Goal: Information Seeking & Learning: Learn about a topic

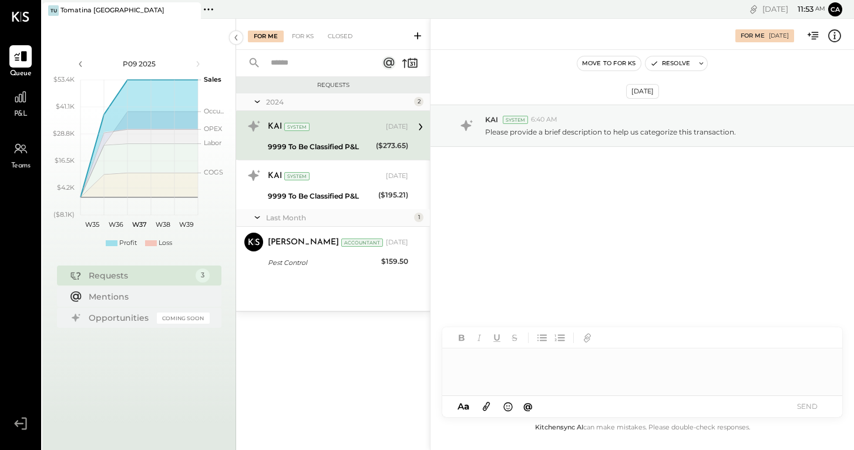
click at [26, 113] on span "P&L" at bounding box center [21, 114] width 14 height 11
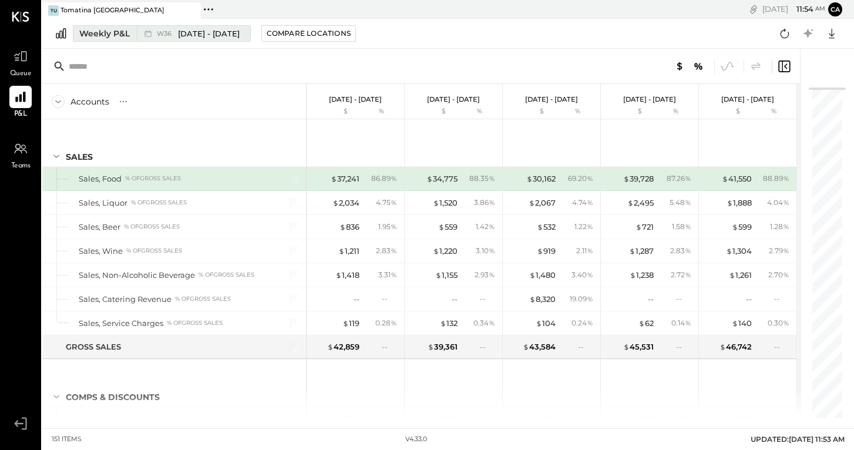
click at [114, 32] on div "Weekly P&L" at bounding box center [104, 34] width 50 height 12
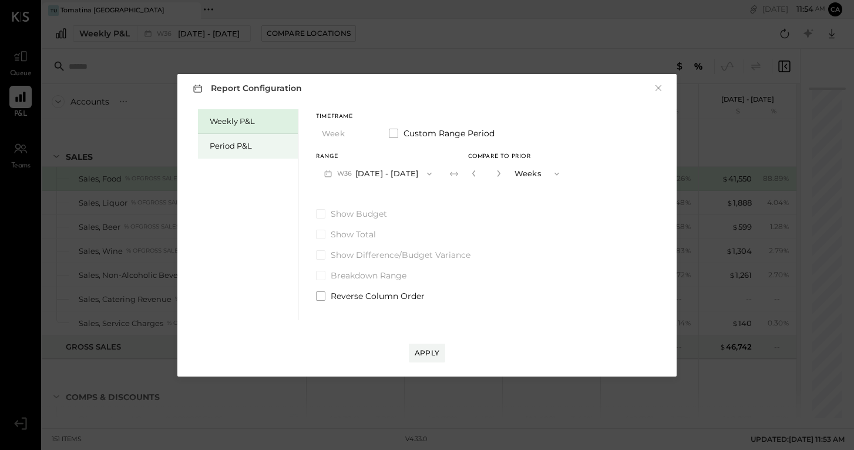
click at [240, 148] on div "Period P&L" at bounding box center [251, 145] width 82 height 11
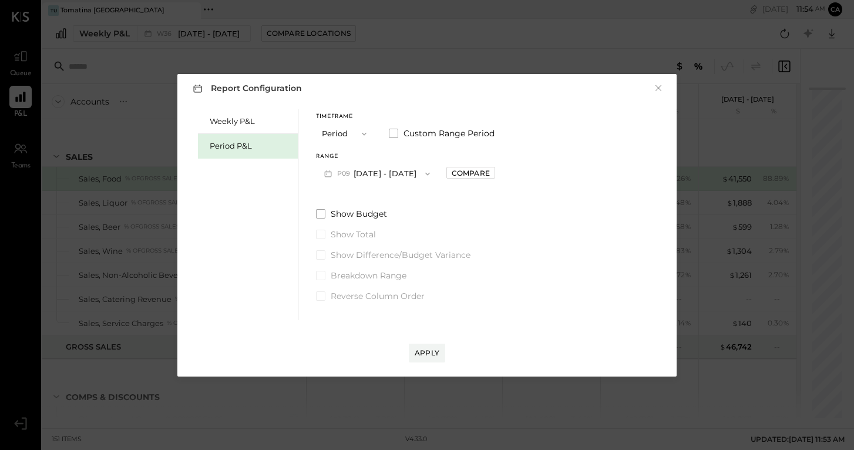
click at [432, 177] on span "button" at bounding box center [424, 173] width 15 height 9
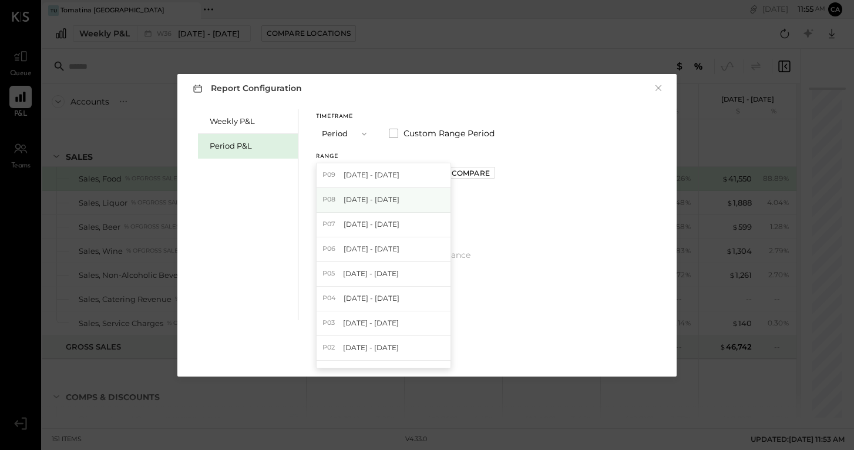
click at [417, 201] on div "P08 [DATE] - [DATE]" at bounding box center [383, 200] width 134 height 25
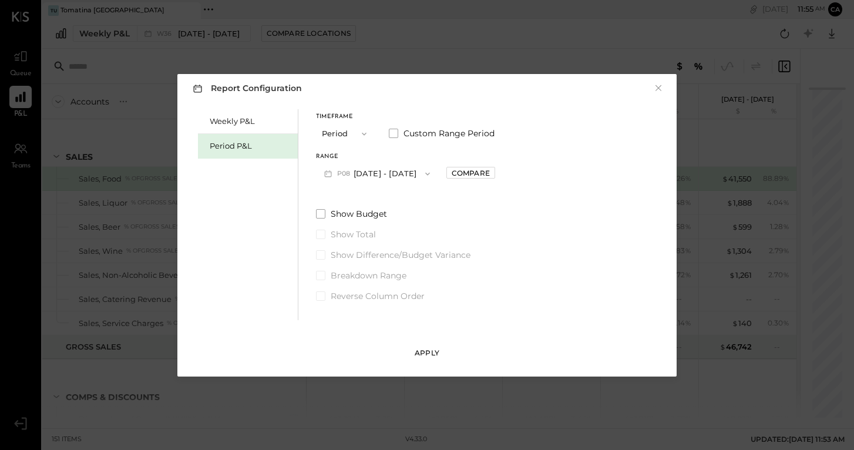
click at [425, 349] on div "Apply" at bounding box center [427, 353] width 25 height 10
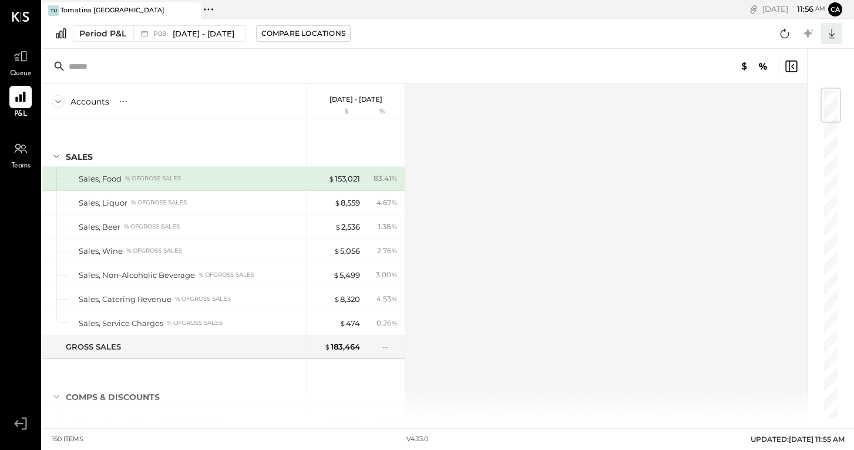
click at [833, 37] on icon at bounding box center [831, 33] width 15 height 15
click at [789, 107] on div "Excel" at bounding box center [795, 102] width 94 height 25
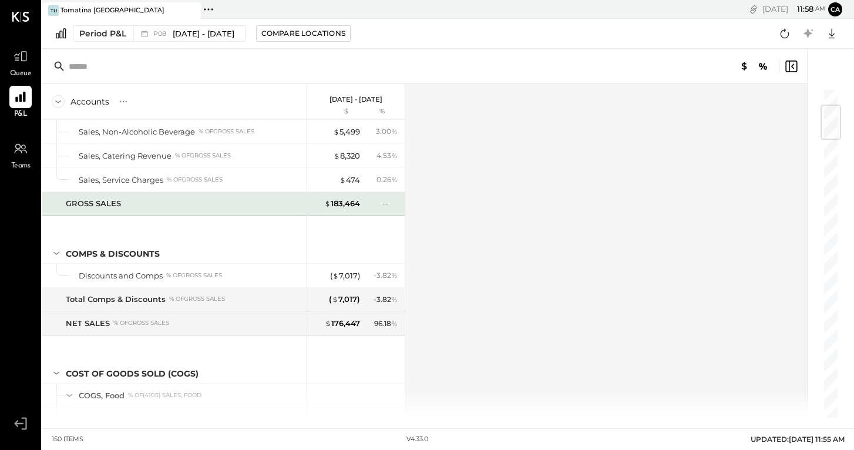
scroll to position [144, 0]
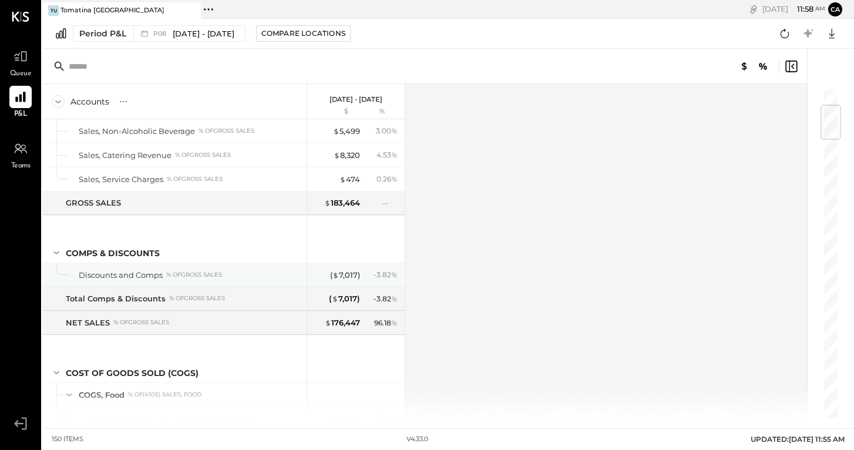
click at [66, 274] on div "Discounts and Comps % of GROSS SALES" at bounding box center [174, 274] width 264 height 23
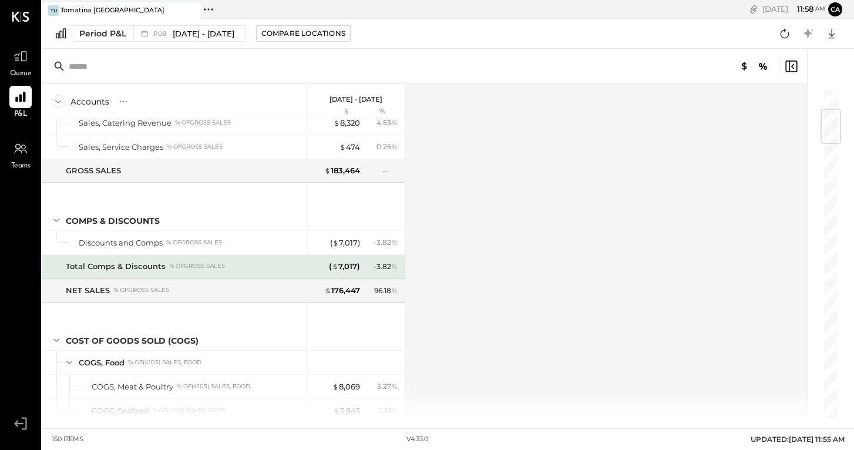
scroll to position [178, 0]
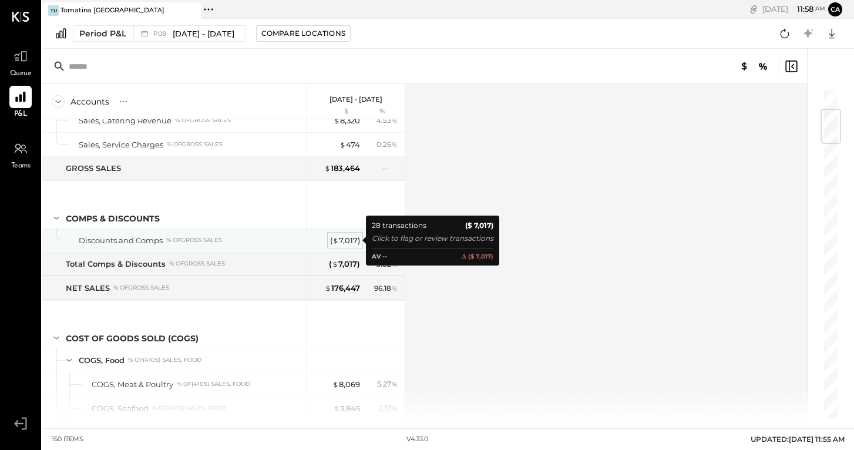
click at [342, 243] on div "( $ 7,017 )" at bounding box center [345, 240] width 30 height 11
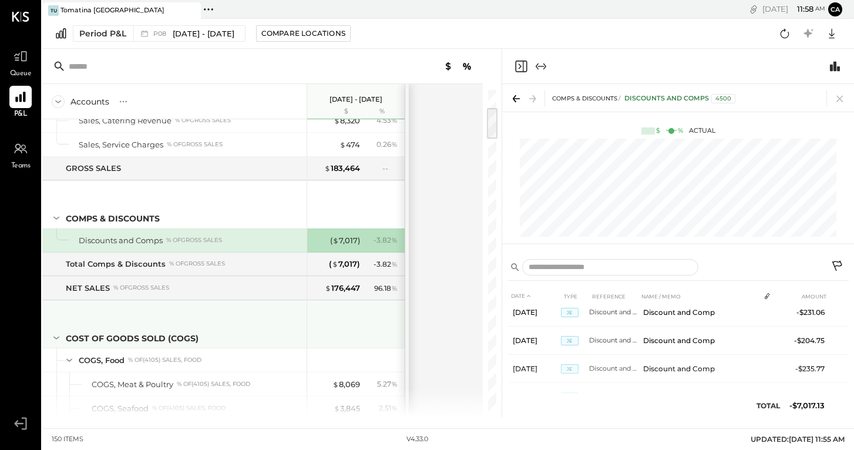
scroll to position [572, 0]
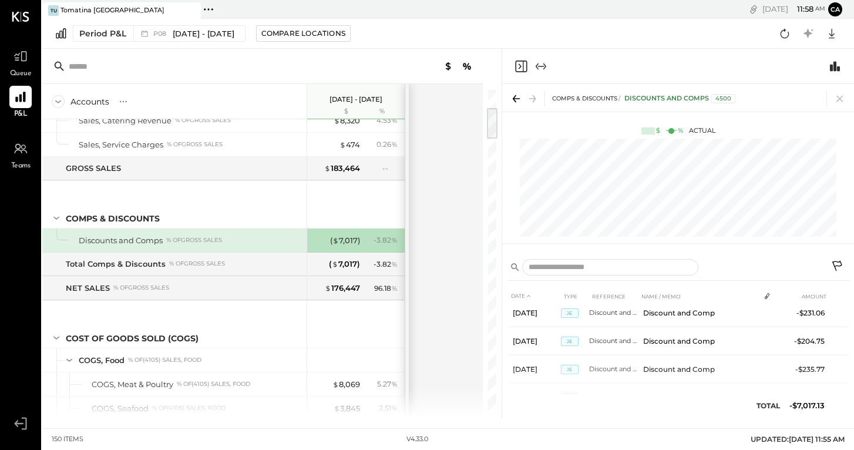
click at [443, 301] on div "Accounts S % GL Jul 28 - Aug 24, 2025 $ % SALES Sales, Food % of GROSS SALES Sa…" at bounding box center [263, 250] width 442 height 333
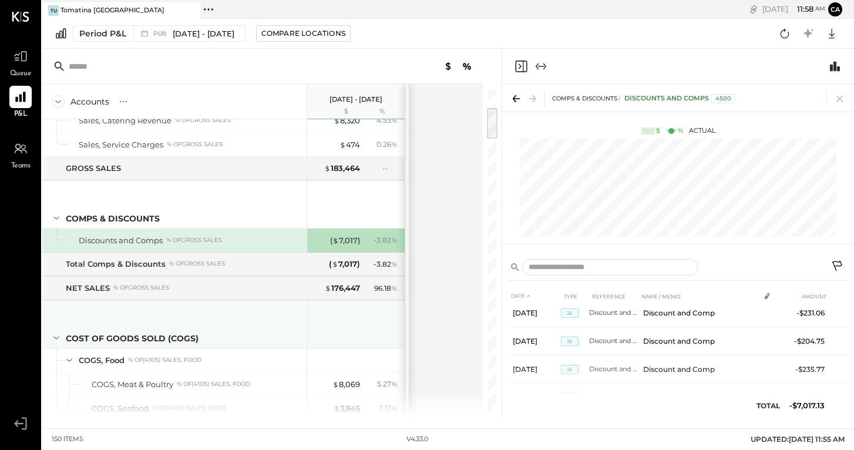
click at [390, 320] on div at bounding box center [357, 322] width 88 height 43
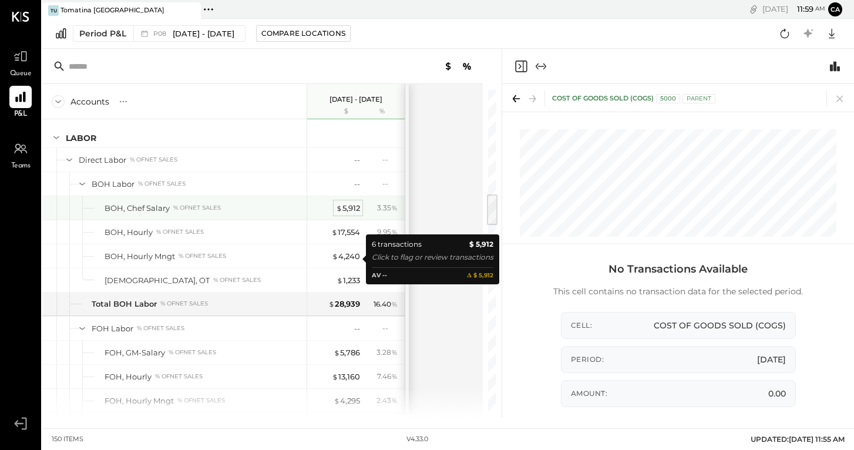
scroll to position [1035, 0]
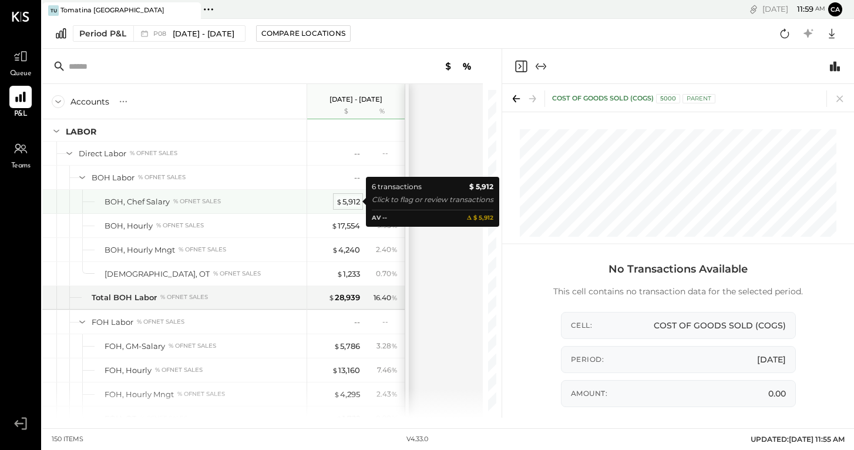
click at [353, 203] on div "$ 5,912" at bounding box center [348, 201] width 24 height 11
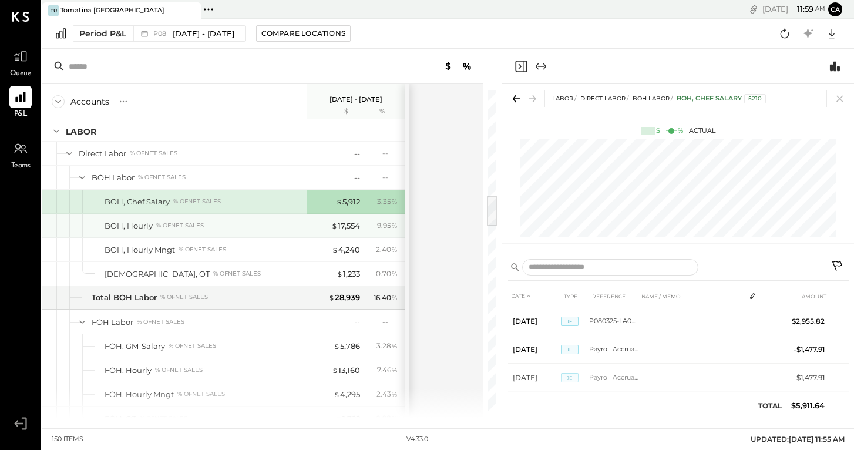
click at [290, 227] on div "BOH, Hourly % of NET SALES" at bounding box center [203, 225] width 197 height 11
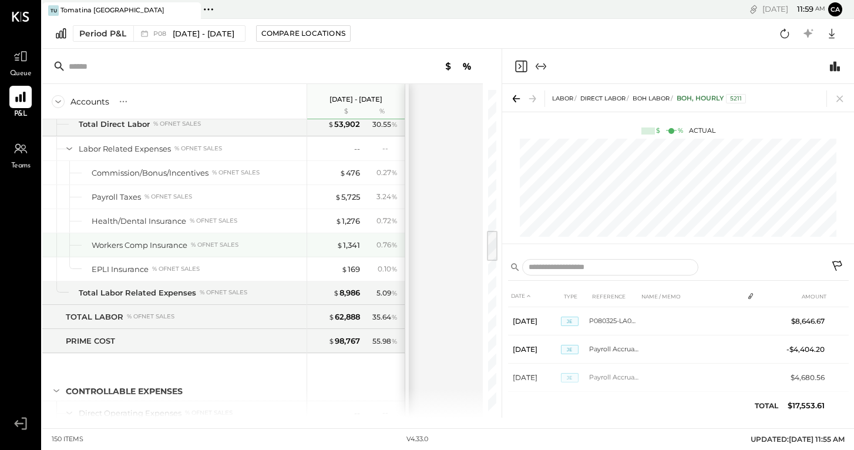
scroll to position [1382, 0]
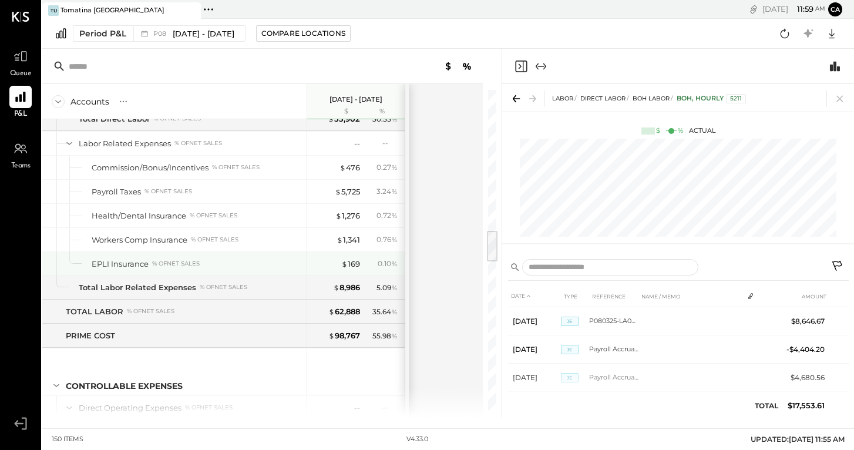
click at [174, 264] on div "% of NET SALES" at bounding box center [176, 264] width 48 height 8
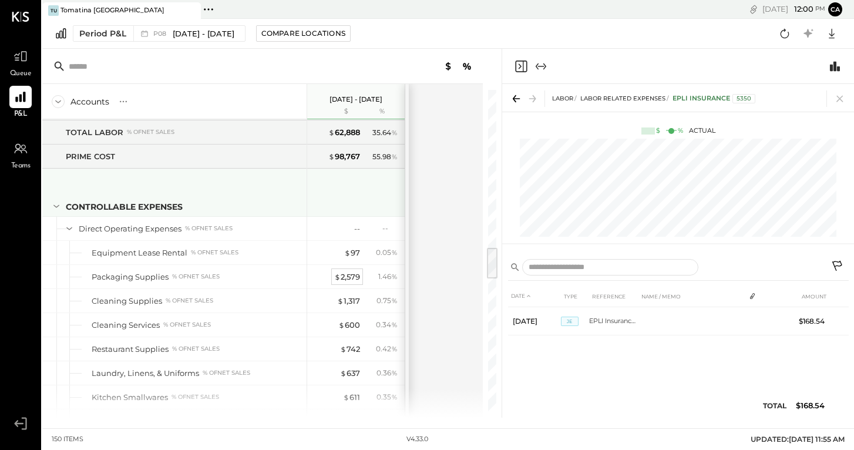
scroll to position [1564, 0]
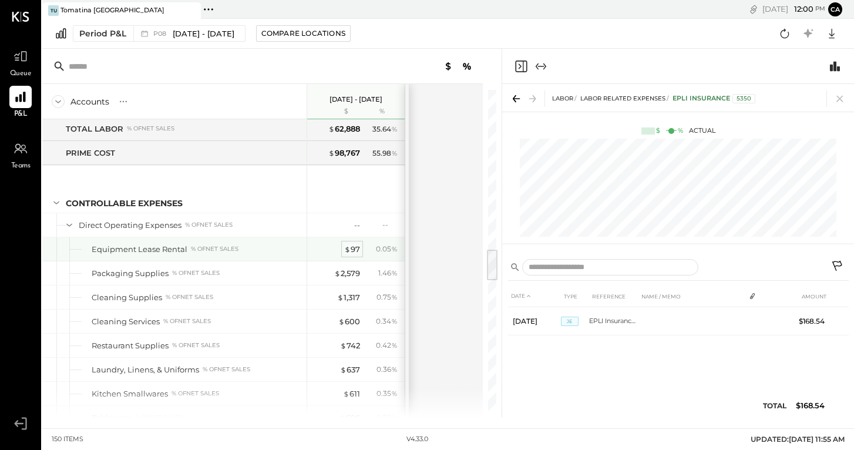
click at [354, 250] on div "$ 97" at bounding box center [352, 249] width 16 height 11
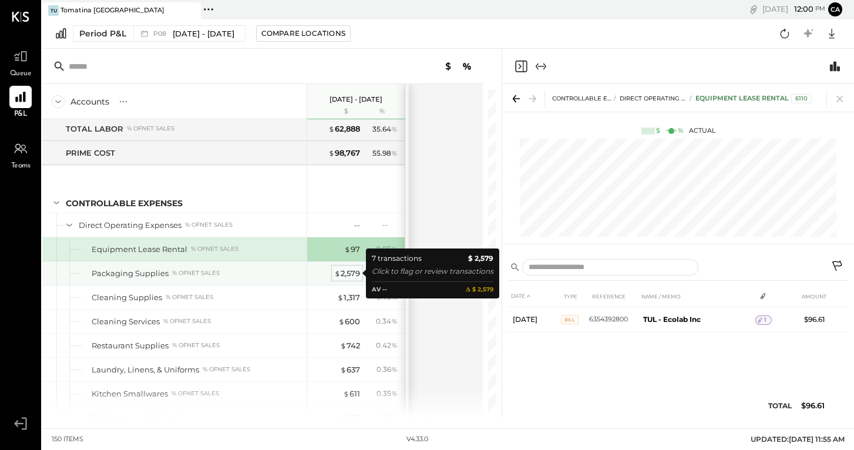
click at [349, 273] on div "$ 2,579" at bounding box center [347, 273] width 26 height 11
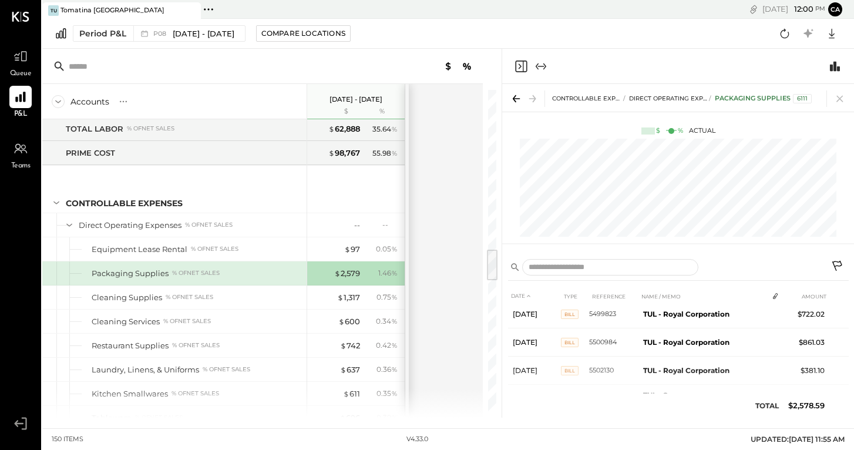
scroll to position [91, 0]
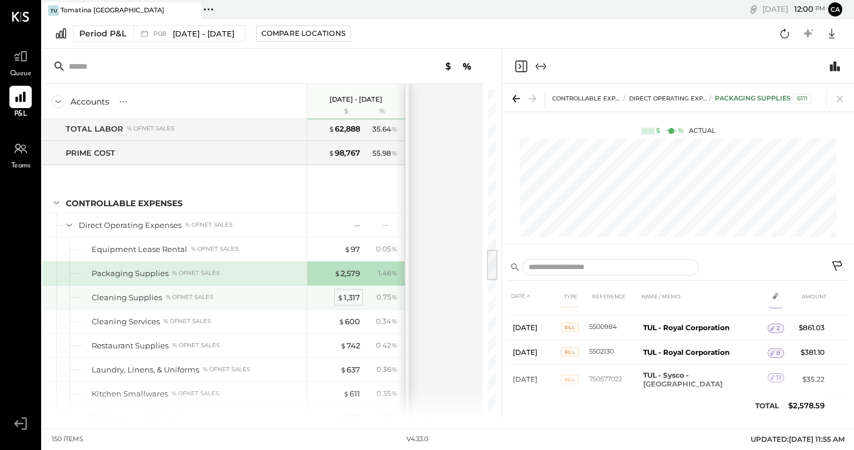
click at [345, 295] on div "$ 1,317" at bounding box center [348, 297] width 23 height 11
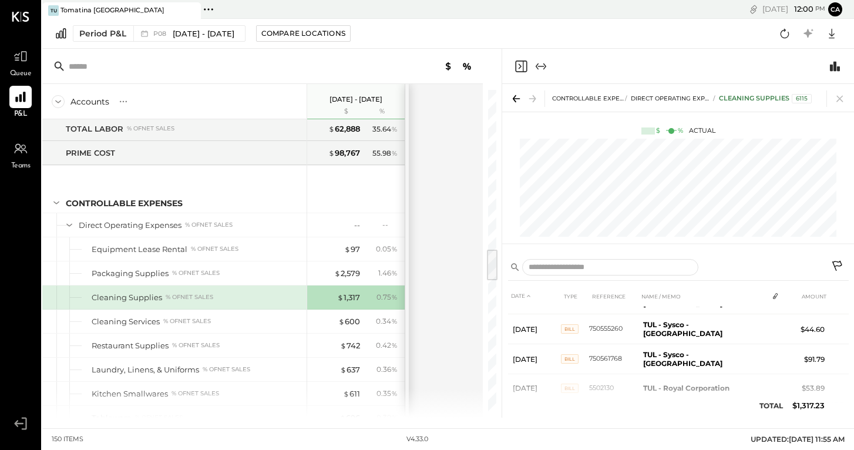
scroll to position [137, 0]
click at [352, 316] on div "$ 600" at bounding box center [349, 321] width 22 height 11
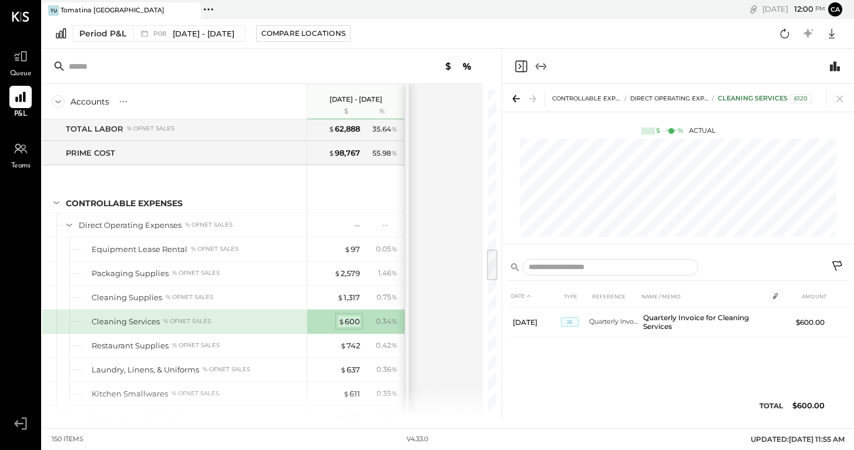
scroll to position [0, 0]
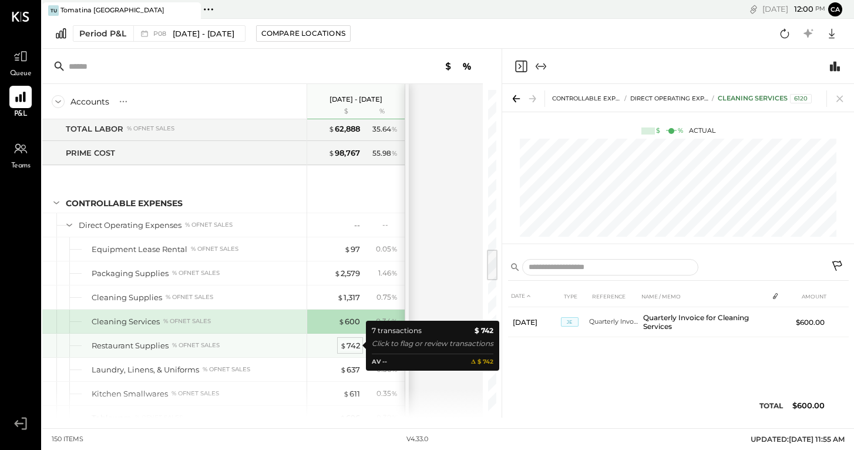
click at [351, 348] on div "$ 742" at bounding box center [350, 345] width 20 height 11
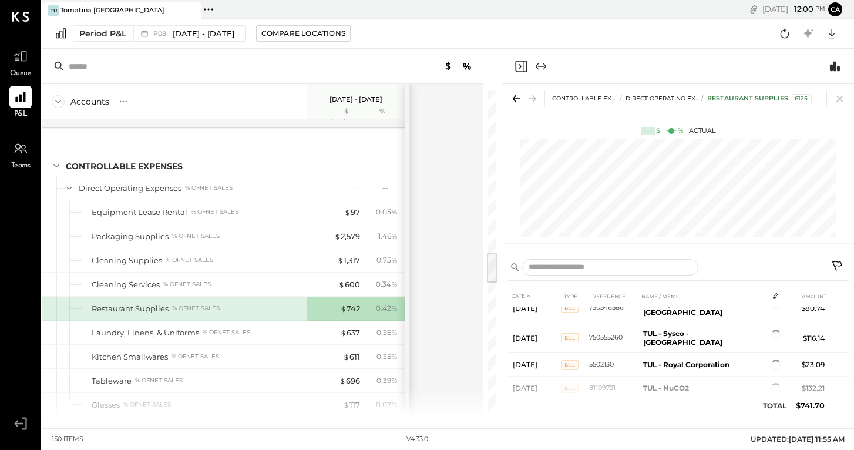
scroll to position [1608, 0]
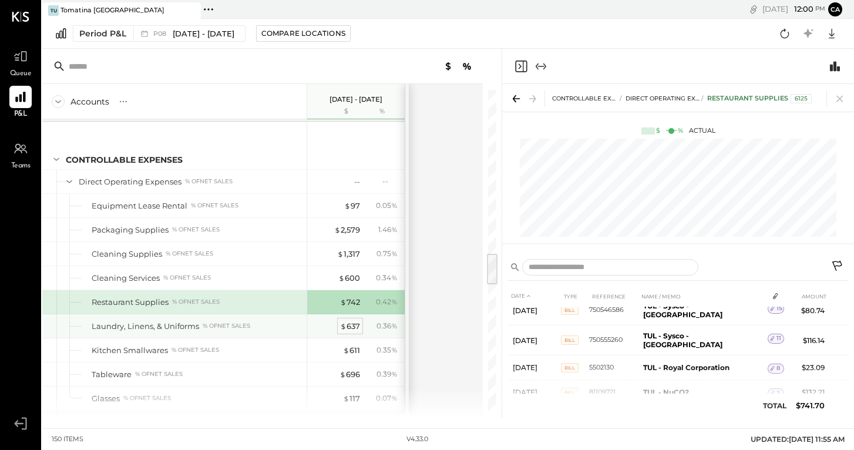
click at [346, 328] on div "$ 637" at bounding box center [350, 326] width 20 height 11
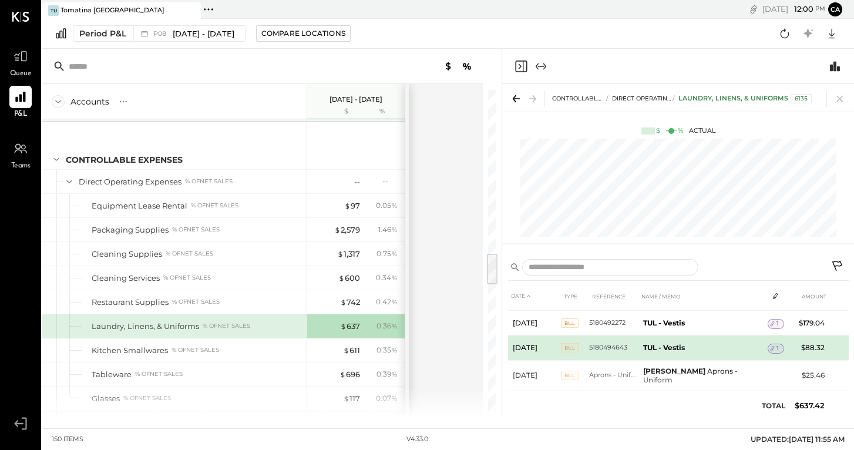
scroll to position [45, 0]
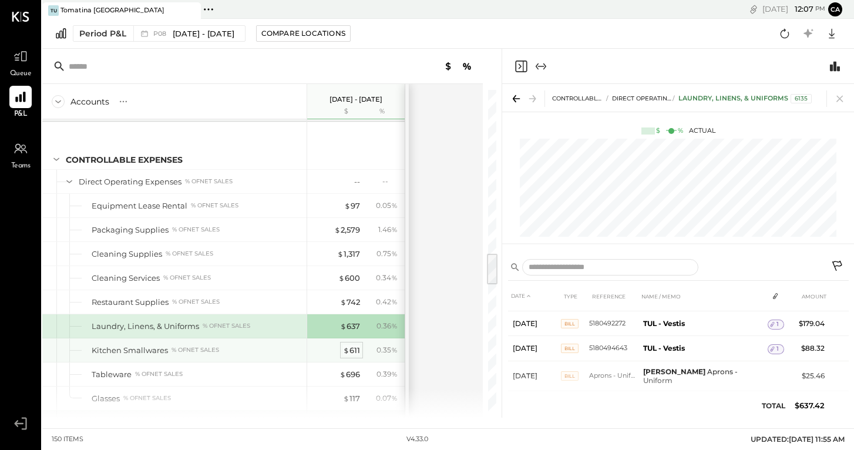
click at [353, 350] on div "$ 611" at bounding box center [351, 350] width 17 height 11
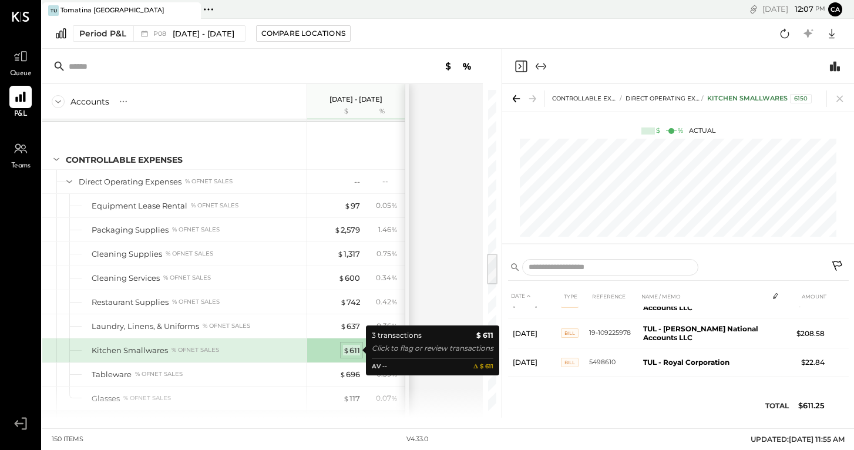
scroll to position [14, 0]
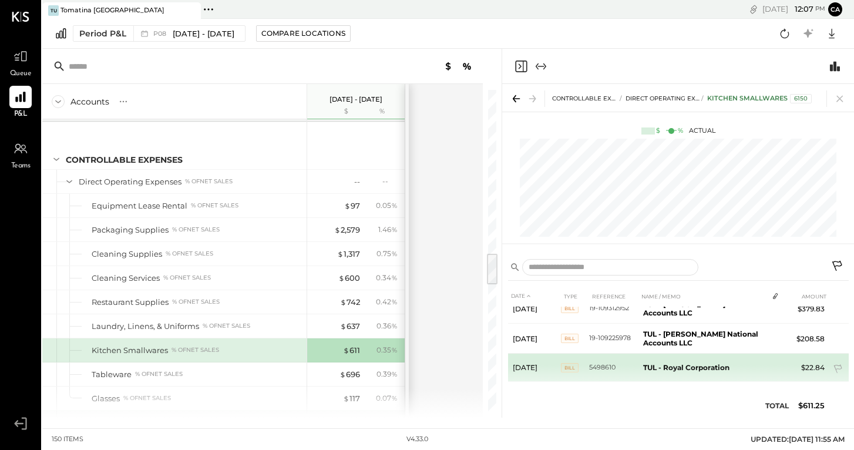
click at [634, 368] on td "5498610" at bounding box center [613, 367] width 49 height 28
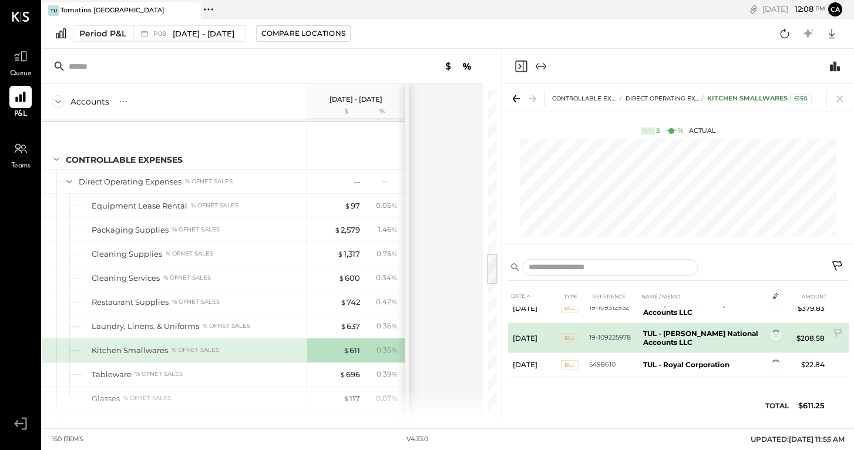
scroll to position [14, 0]
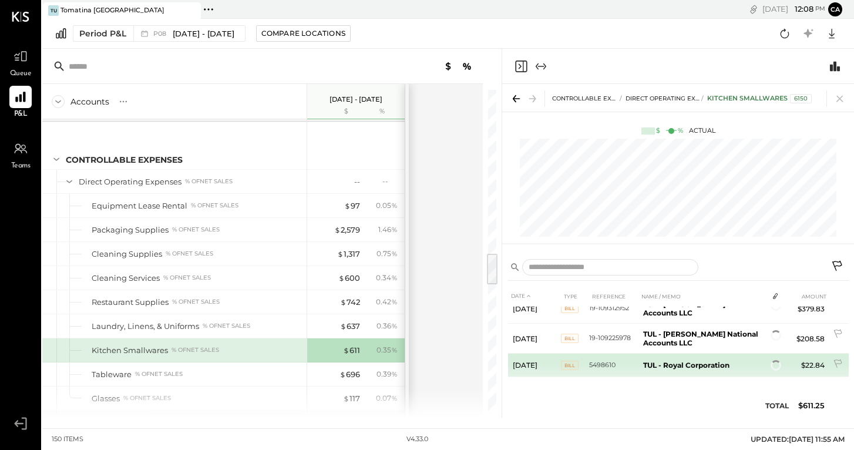
click at [717, 365] on b "TUL - Royal Corporation" at bounding box center [686, 364] width 86 height 9
click at [599, 363] on td "5498610" at bounding box center [613, 364] width 49 height 23
click at [706, 367] on b "TUL - Royal Corporation" at bounding box center [686, 364] width 86 height 9
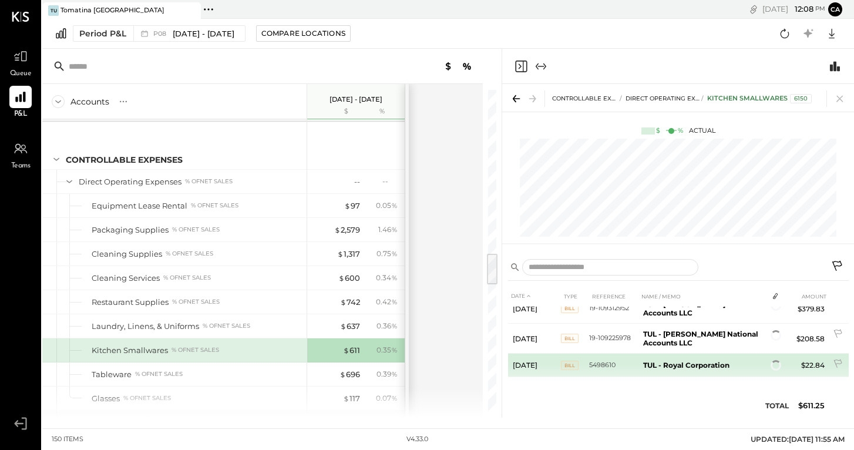
click at [672, 370] on td "TUL - Royal Corporation" at bounding box center [702, 364] width 129 height 23
click at [602, 365] on td "5498610" at bounding box center [613, 364] width 49 height 23
click at [568, 365] on span "Bill" at bounding box center [570, 364] width 18 height 9
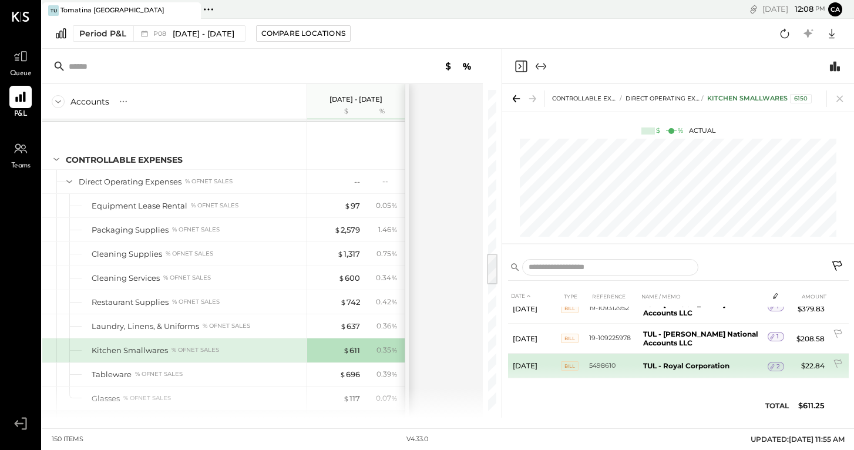
click at [682, 368] on b "TUL - Royal Corporation" at bounding box center [686, 365] width 86 height 9
click at [776, 366] on span "2" at bounding box center [778, 366] width 4 height 8
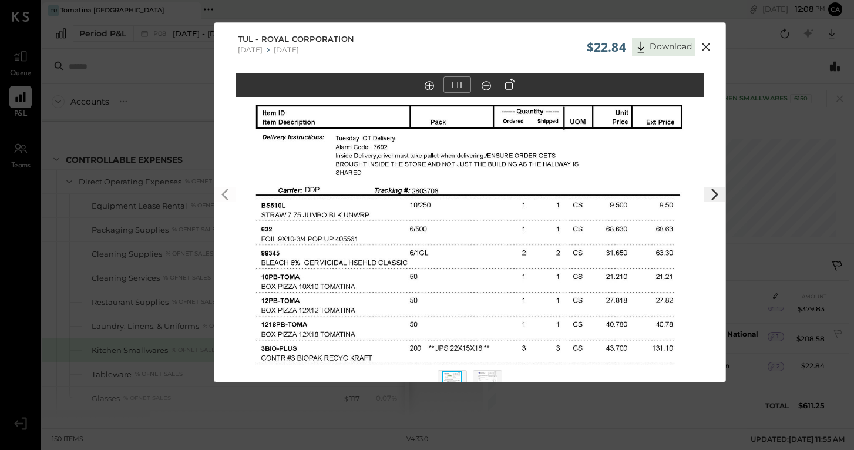
scroll to position [0, 0]
click at [709, 201] on icon at bounding box center [714, 194] width 14 height 14
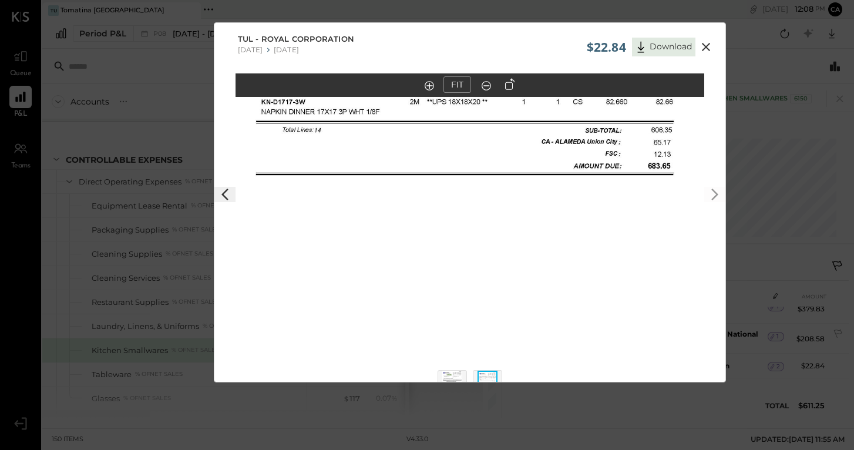
click at [702, 46] on icon at bounding box center [706, 47] width 14 height 14
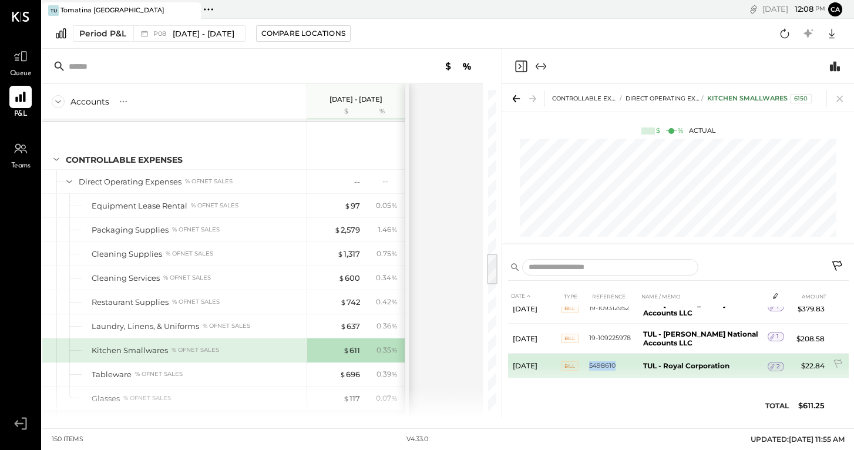
drag, startPoint x: 615, startPoint y: 367, endPoint x: 589, endPoint y: 367, distance: 25.2
click at [589, 367] on td "5498610" at bounding box center [613, 365] width 49 height 25
copy td "5498610"
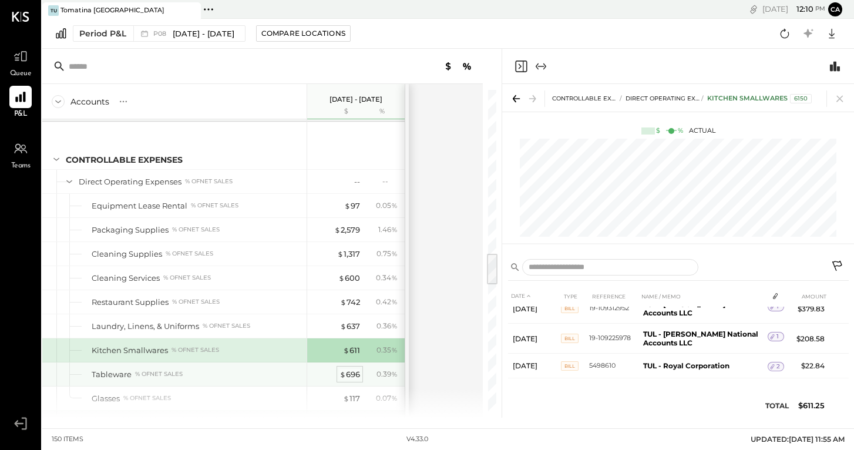
click at [353, 377] on div "$ 696" at bounding box center [349, 374] width 21 height 11
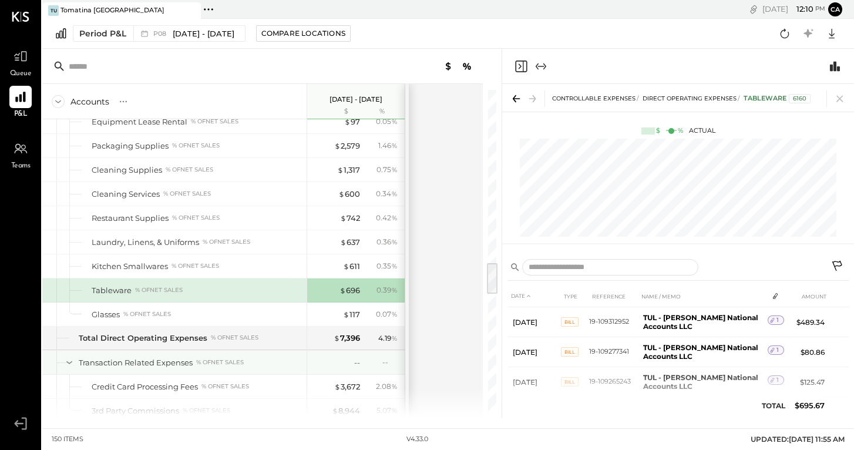
scroll to position [1697, 0]
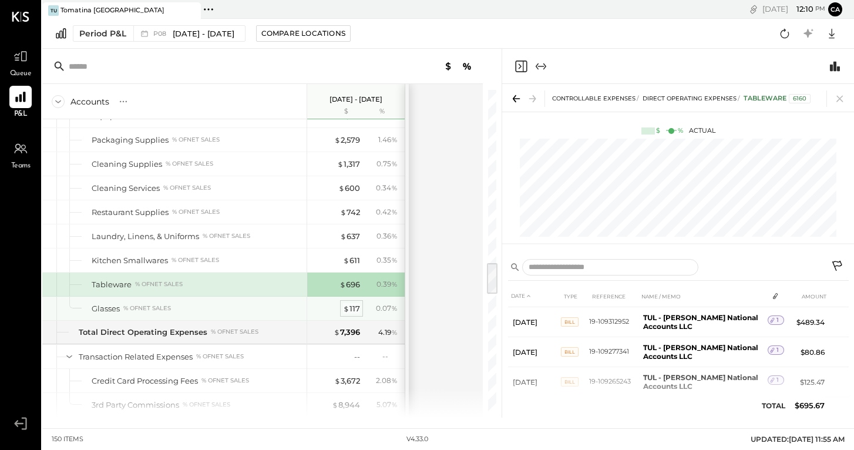
click at [353, 311] on div "$ 117" at bounding box center [351, 308] width 17 height 11
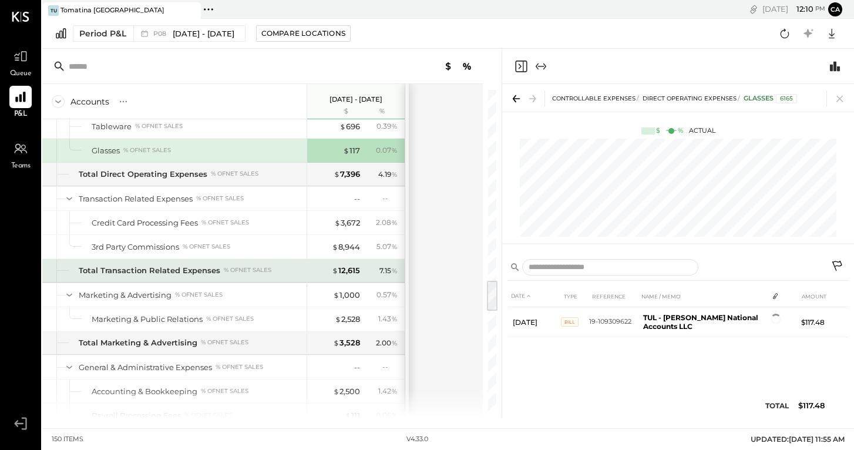
scroll to position [1873, 0]
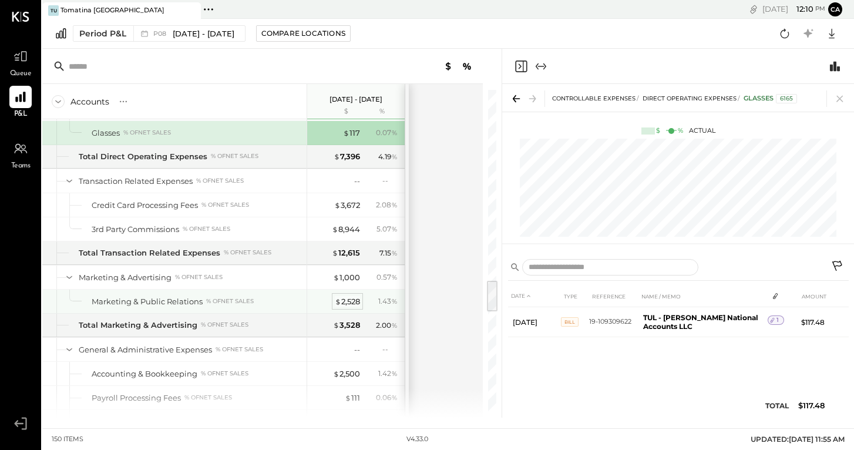
click at [353, 304] on div "$ 2,528" at bounding box center [347, 301] width 25 height 11
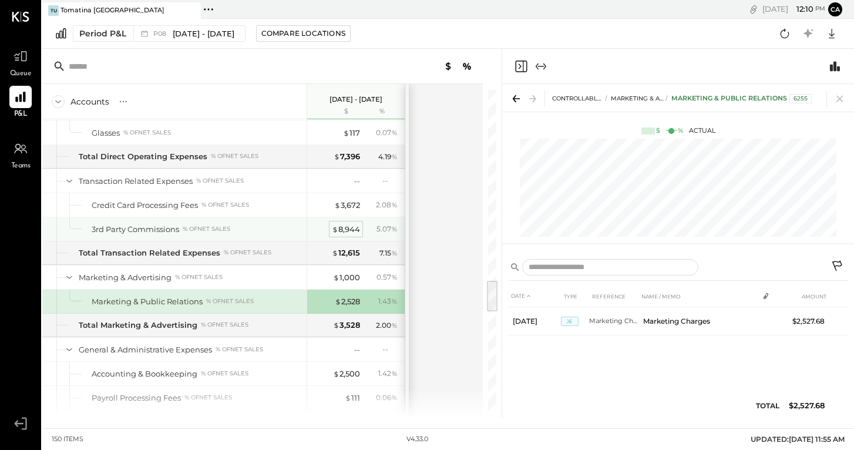
click at [348, 231] on div "$ 8,944" at bounding box center [346, 229] width 28 height 11
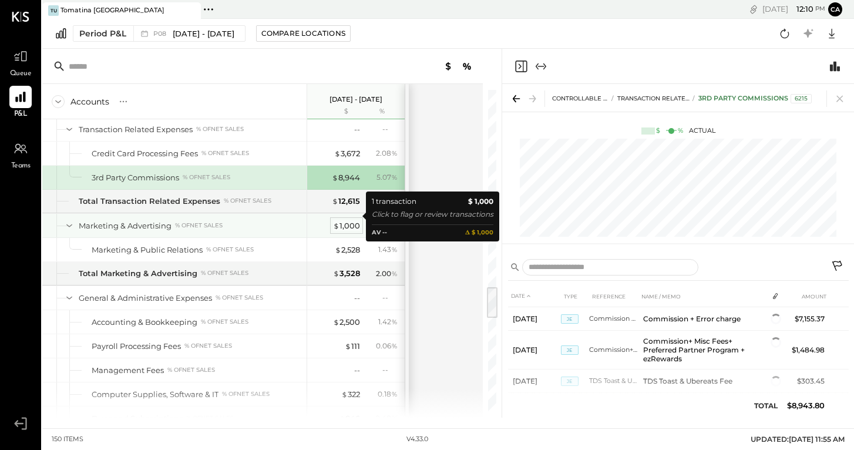
scroll to position [1945, 0]
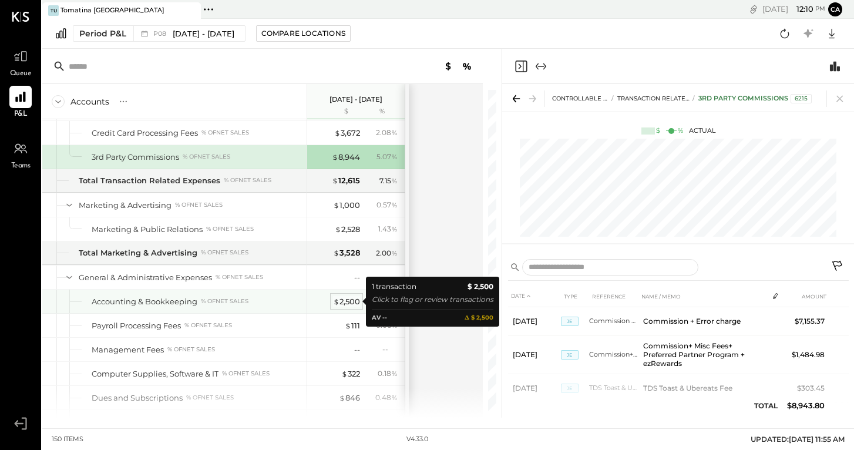
click at [345, 304] on div "$ 2,500" at bounding box center [346, 301] width 27 height 11
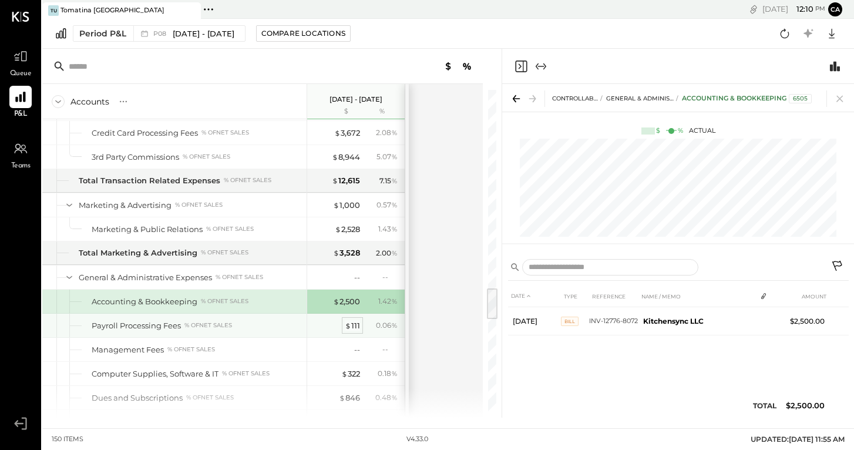
click at [350, 325] on span "$" at bounding box center [348, 325] width 6 height 9
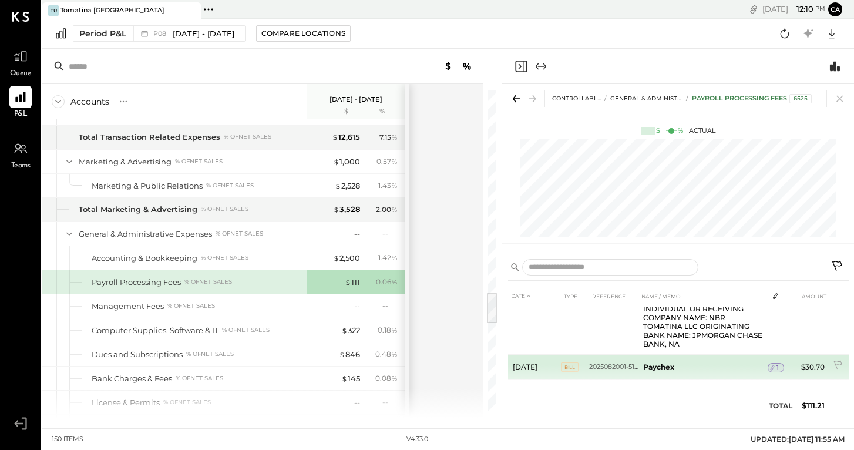
scroll to position [103, 0]
click at [777, 366] on span "1" at bounding box center [777, 368] width 2 height 8
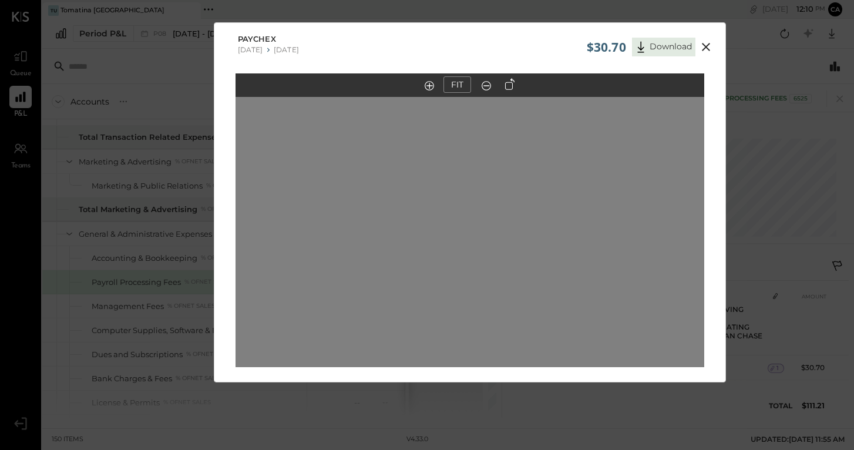
click at [704, 45] on icon at bounding box center [706, 47] width 14 height 14
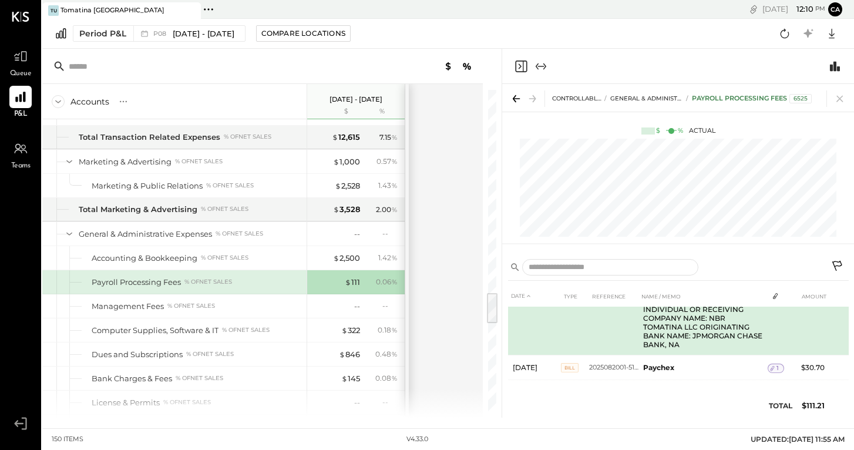
click at [737, 332] on td "Paychex ENTRY DESCRIPTION: HRS PMT COMPANY ID: 2555124166 COMPANY NAME: PAYCHEX…" at bounding box center [702, 291] width 129 height 127
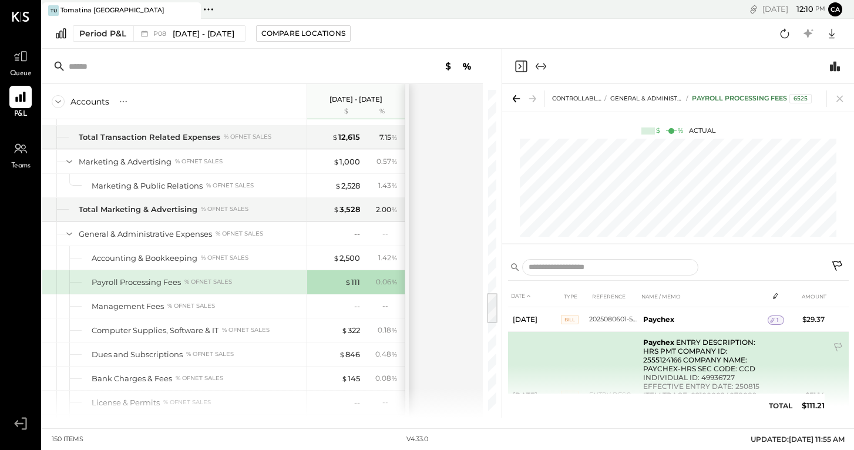
scroll to position [0, 0]
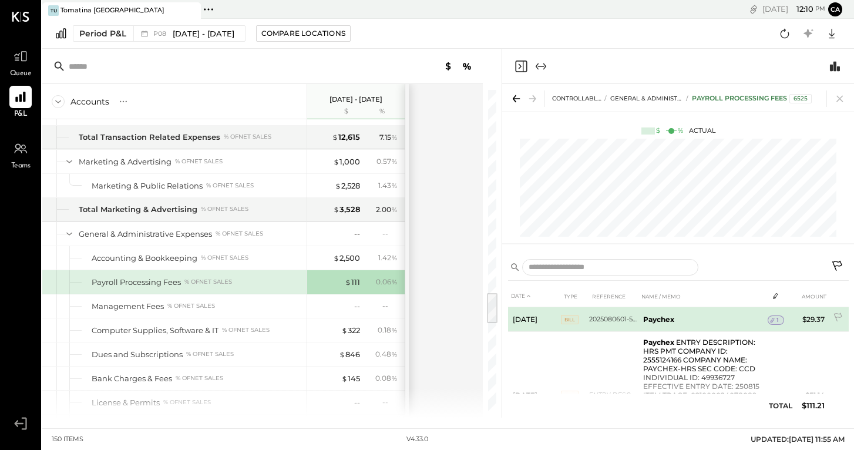
click at [776, 322] on span "1" at bounding box center [777, 320] width 2 height 8
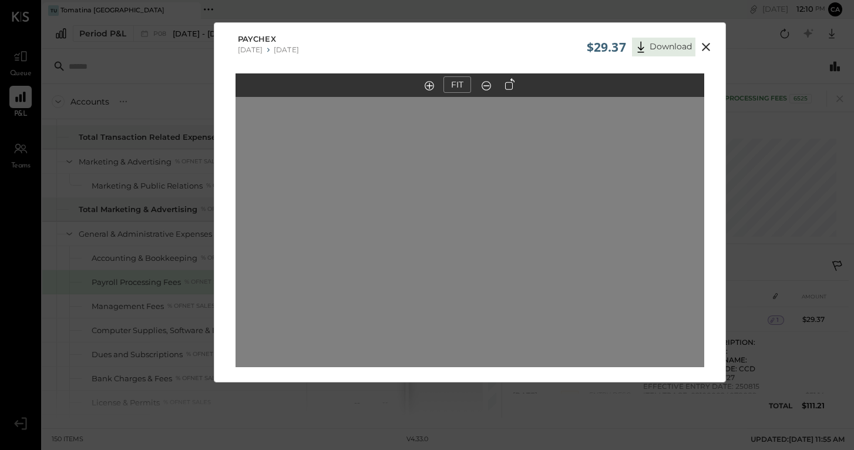
click at [706, 47] on icon at bounding box center [706, 47] width 14 height 14
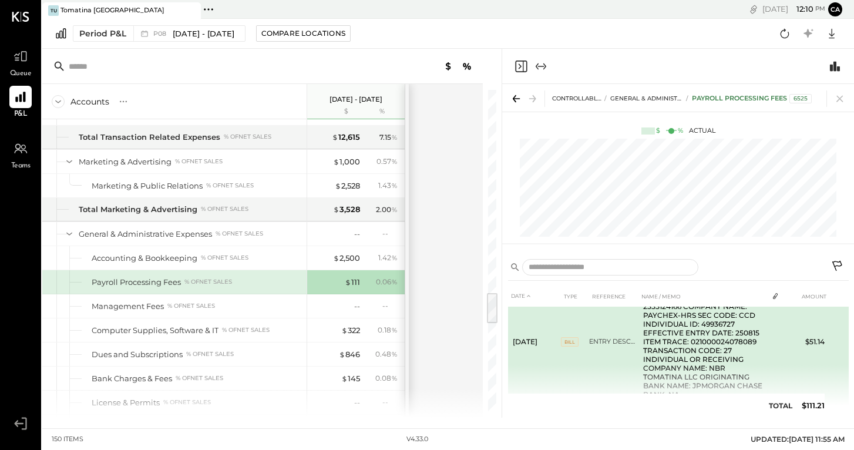
scroll to position [63, 0]
click at [655, 346] on td "Paychex ENTRY DESCRIPTION: HRS PMT COMPANY ID: 2555124166 COMPANY NAME: PAYCHEX…" at bounding box center [702, 332] width 129 height 127
click at [570, 331] on span "BILL" at bounding box center [570, 332] width 18 height 9
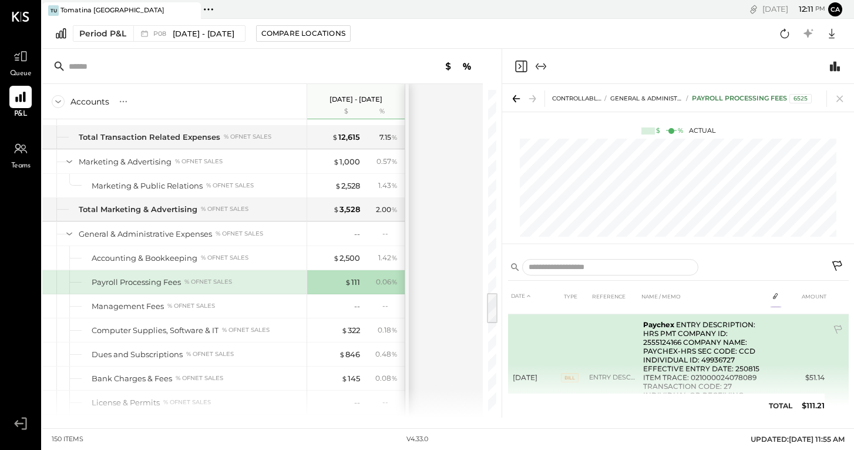
scroll to position [14, 0]
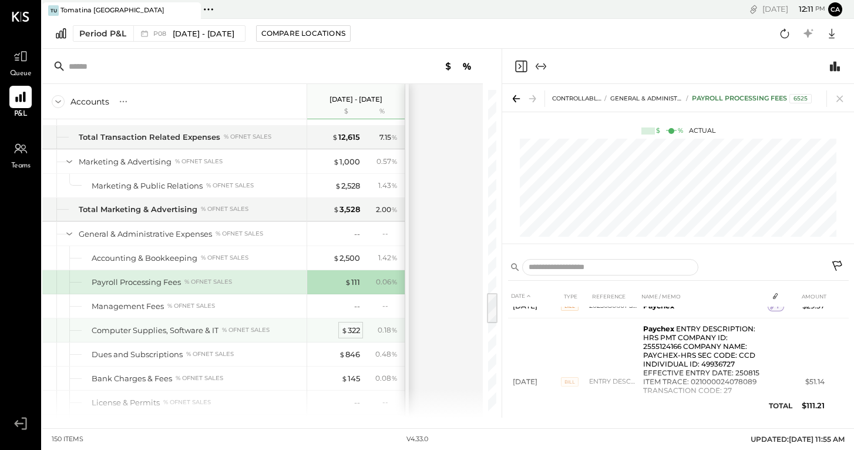
click at [349, 332] on div "$ 322" at bounding box center [350, 330] width 19 height 11
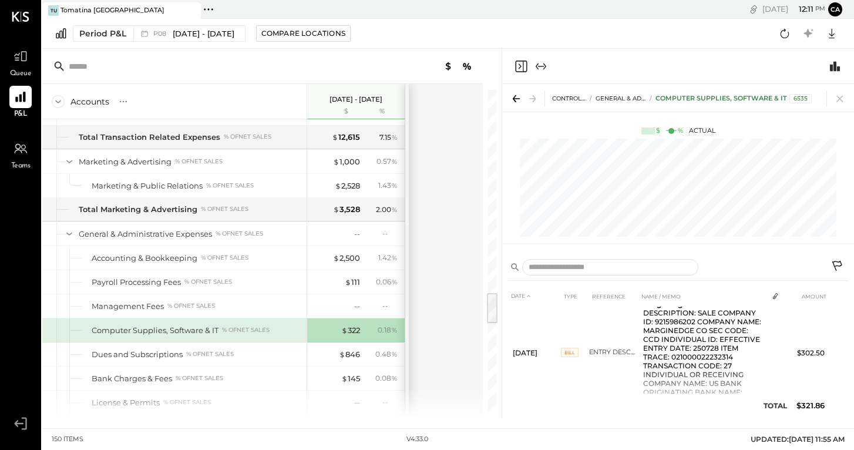
click at [320, 332] on div "$ 322" at bounding box center [336, 330] width 47 height 11
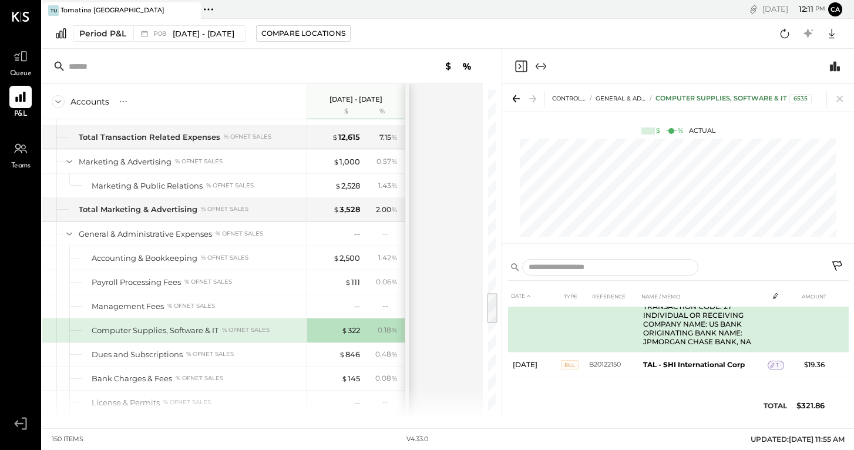
scroll to position [72, 0]
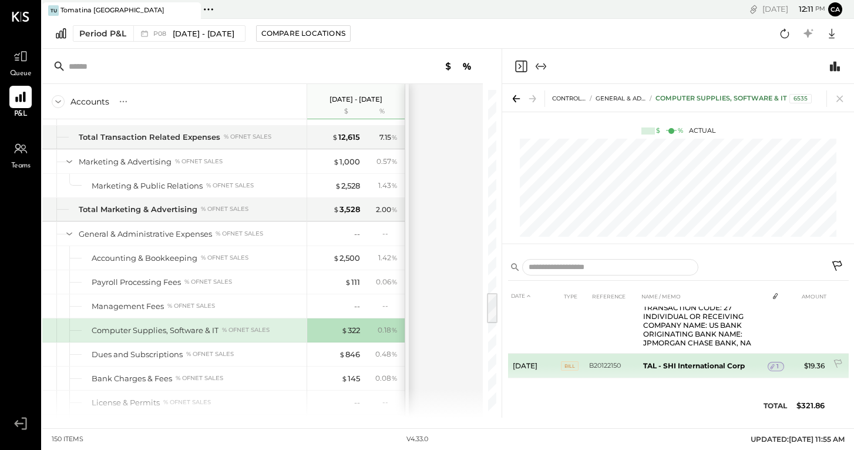
click at [720, 363] on b "TAL - SHI International Corp" at bounding box center [694, 365] width 102 height 9
click at [774, 365] on icon at bounding box center [772, 366] width 8 height 8
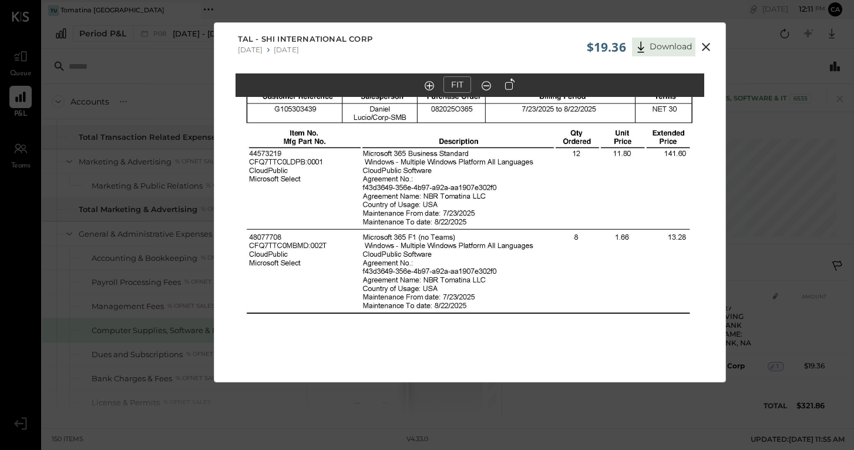
click at [703, 52] on icon at bounding box center [706, 47] width 14 height 14
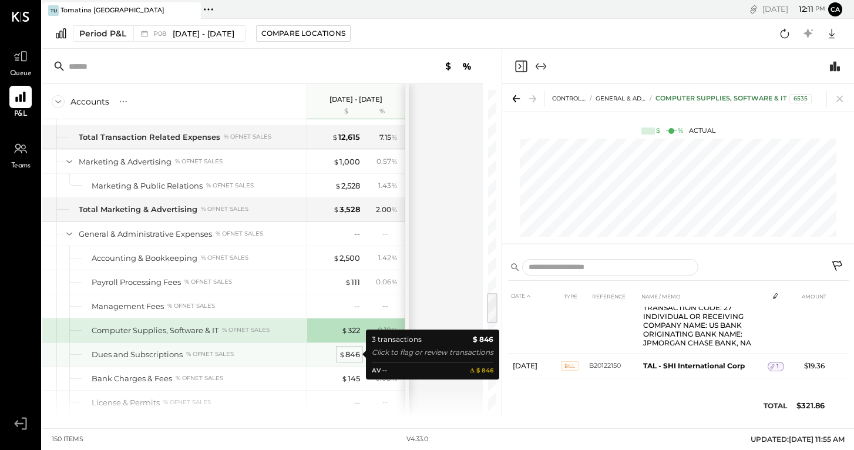
click at [348, 356] on div "$ 846" at bounding box center [349, 354] width 21 height 11
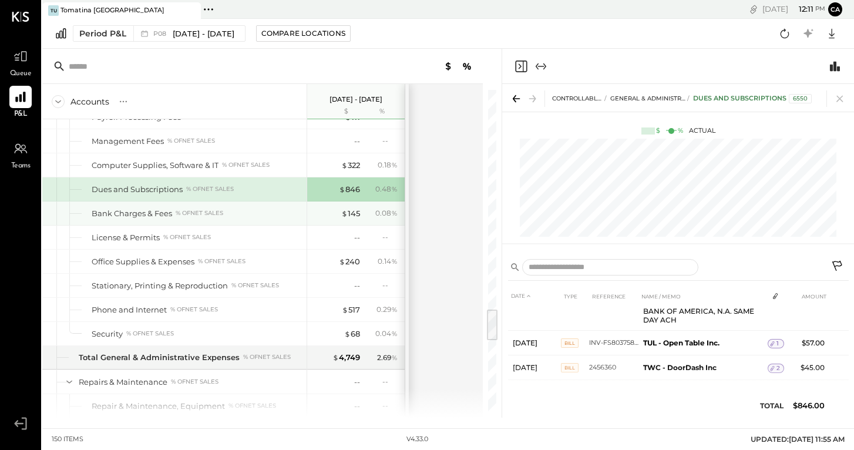
scroll to position [2154, 0]
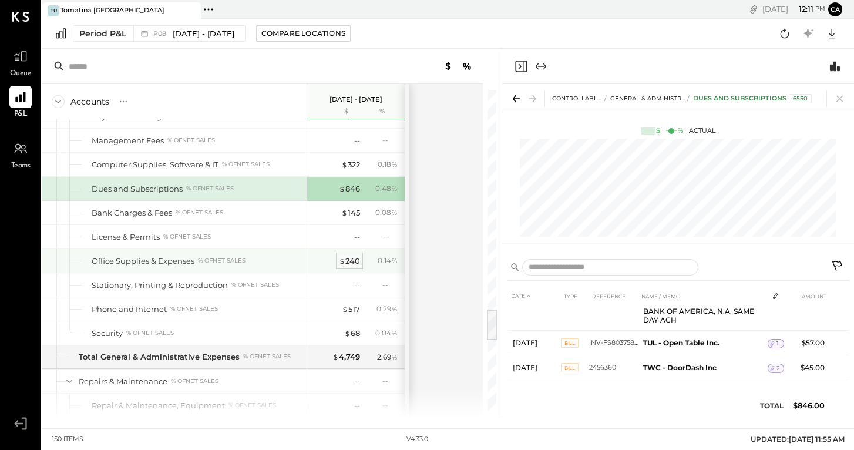
click at [352, 262] on div "$ 240" at bounding box center [349, 260] width 21 height 11
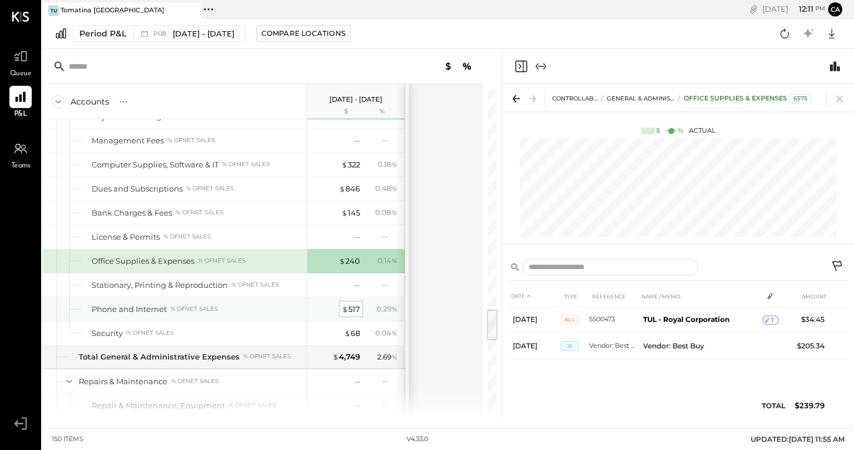
click at [353, 312] on div "$ 517" at bounding box center [351, 309] width 18 height 11
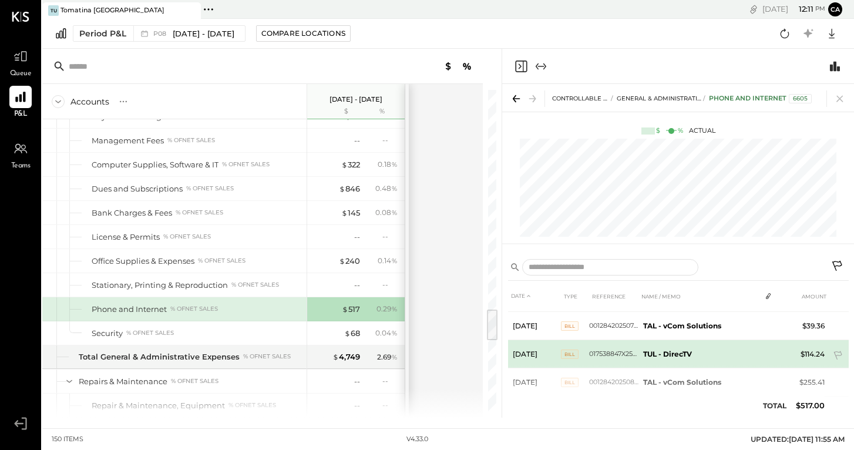
scroll to position [22, 0]
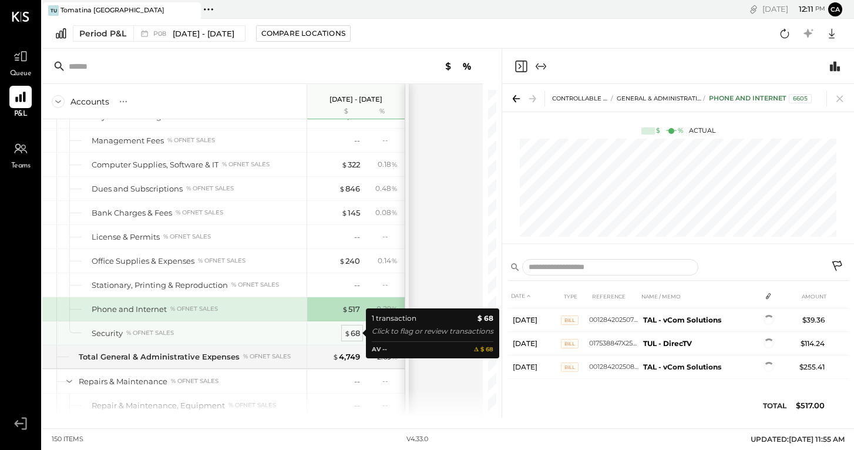
click at [355, 333] on div "$ 68" at bounding box center [352, 333] width 16 height 11
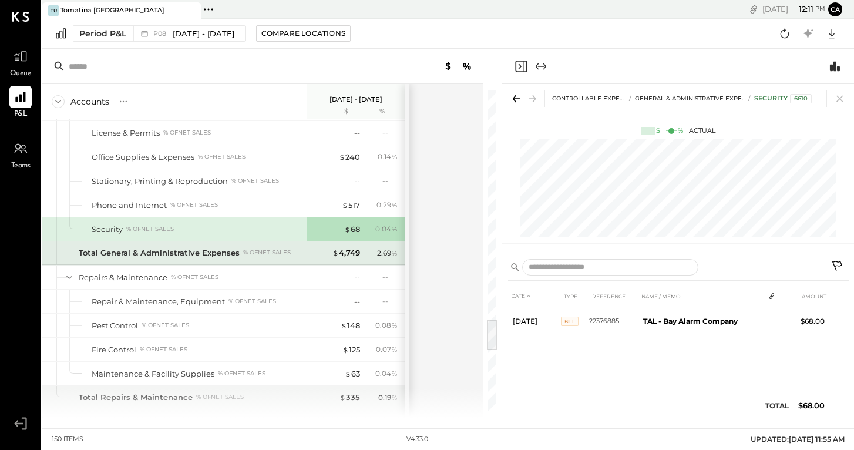
scroll to position [2268, 0]
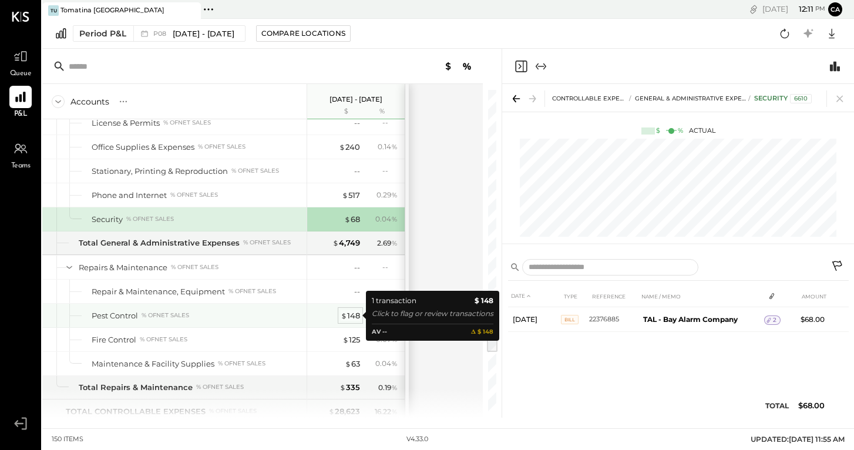
click at [353, 315] on div "$ 148" at bounding box center [350, 315] width 19 height 11
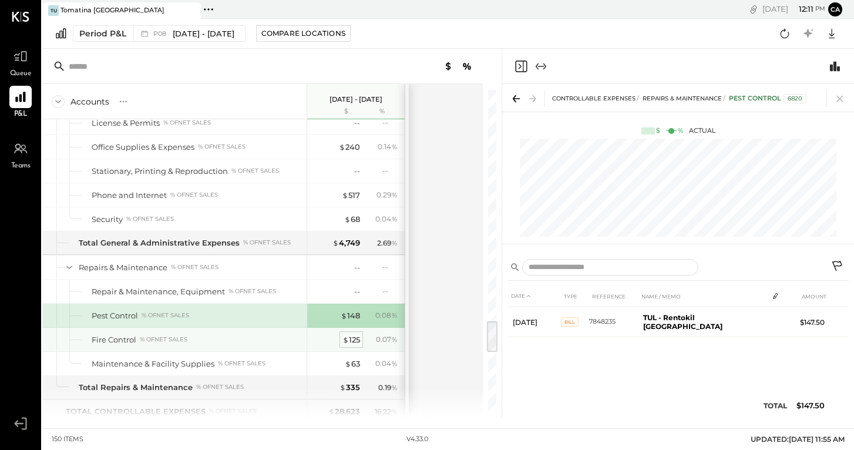
click at [353, 341] on div "$ 125" at bounding box center [351, 339] width 18 height 11
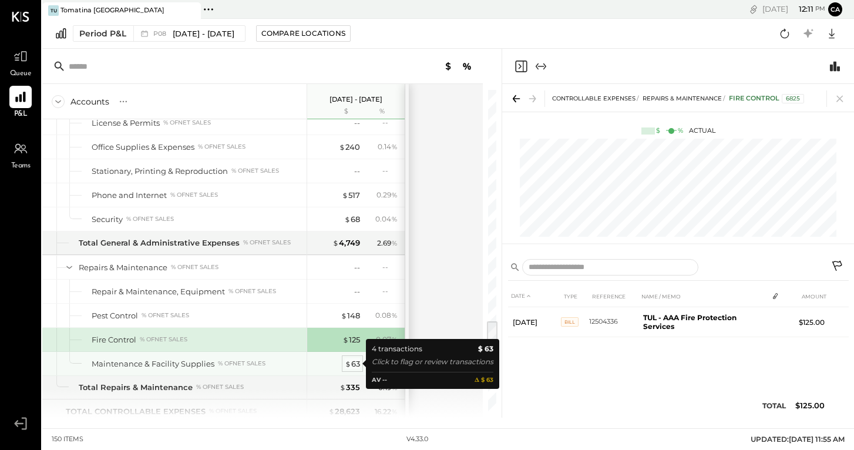
click at [354, 366] on div "$ 63" at bounding box center [352, 363] width 15 height 11
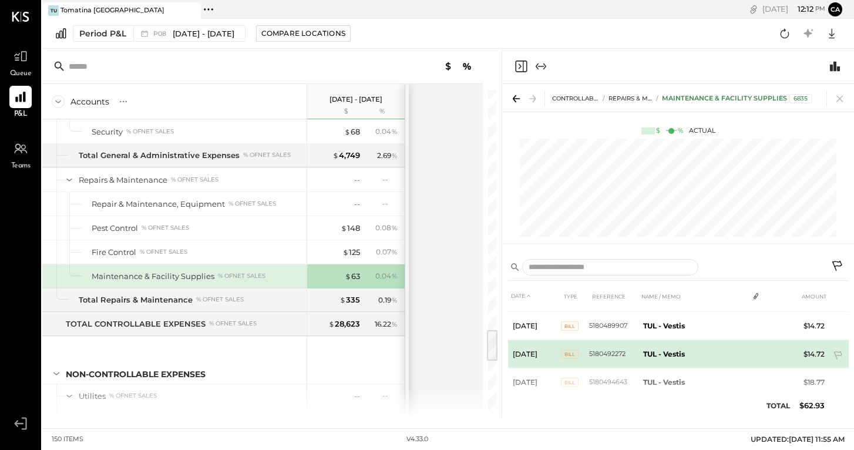
scroll to position [22, 0]
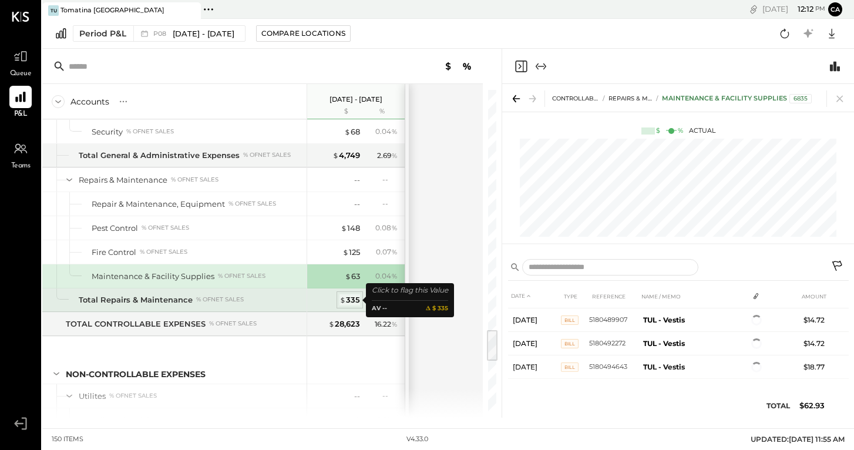
click at [355, 299] on div "$ 335" at bounding box center [349, 299] width 21 height 11
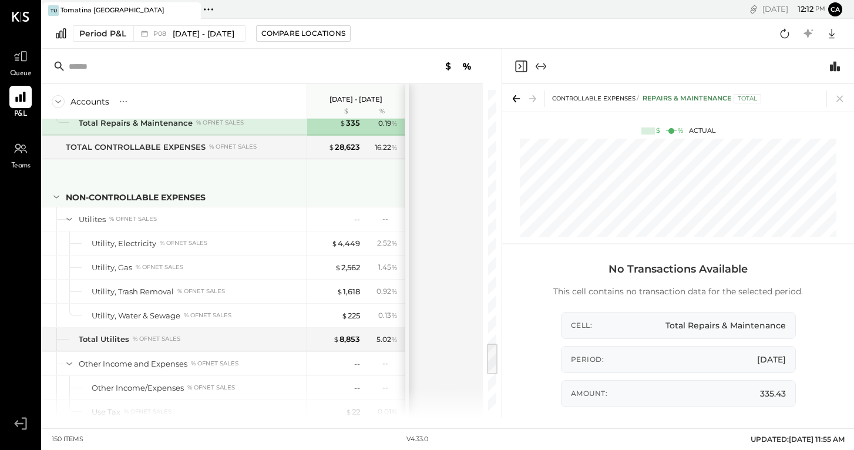
scroll to position [2549, 0]
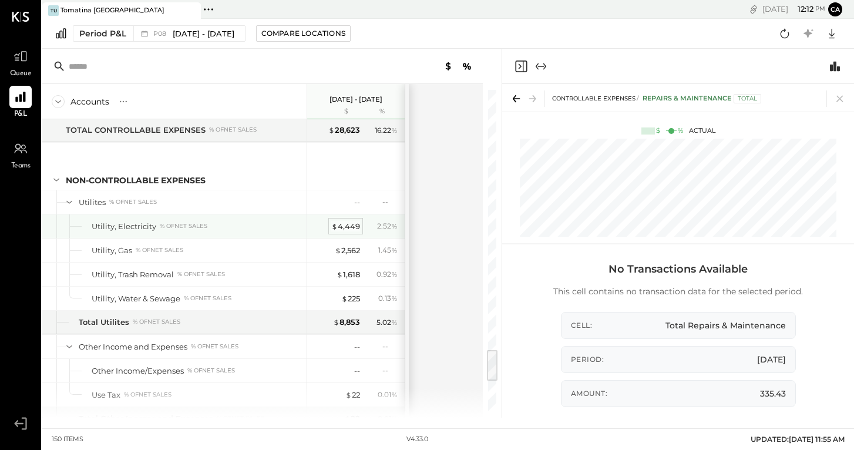
click at [349, 225] on div "$ 4,449" at bounding box center [345, 226] width 29 height 11
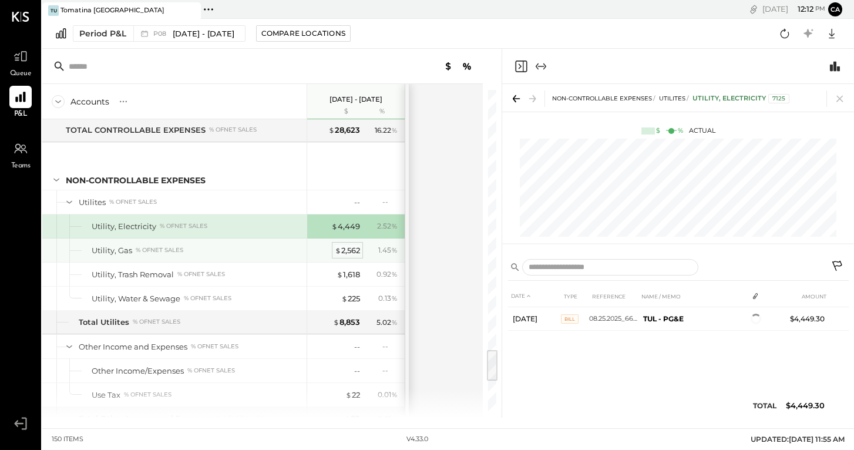
click at [351, 250] on div "$ 2,562" at bounding box center [347, 250] width 25 height 11
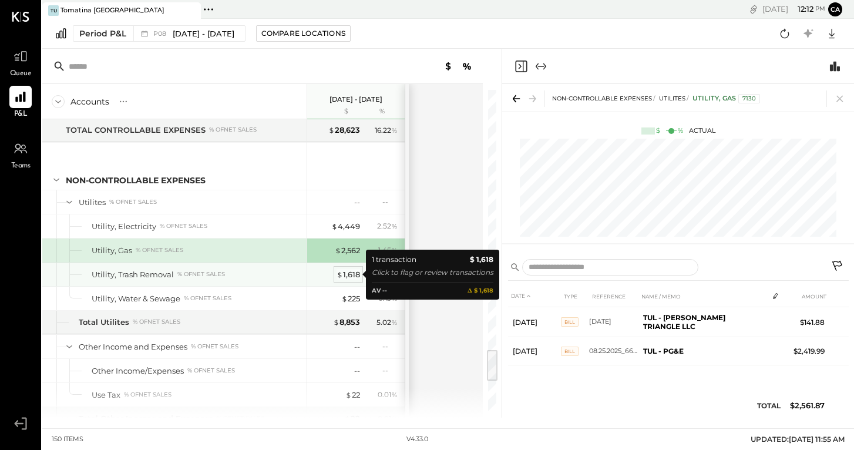
click at [345, 276] on div "$ 1,618" at bounding box center [347, 274] width 23 height 11
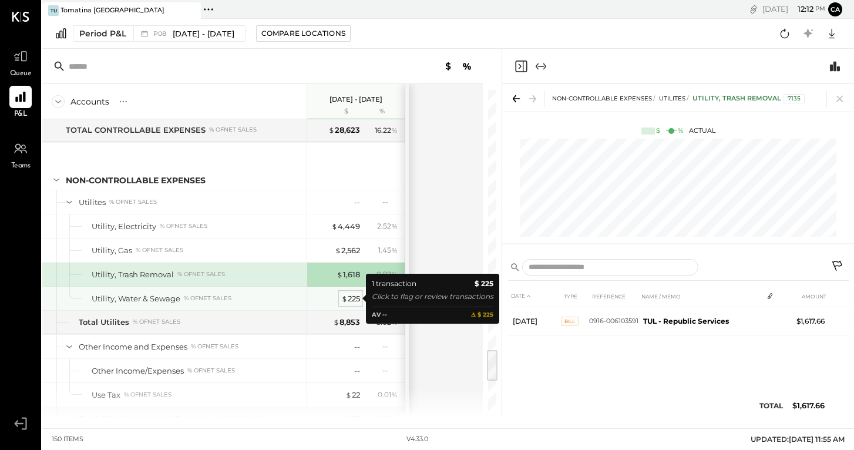
click at [352, 298] on div "$ 225" at bounding box center [350, 298] width 19 height 11
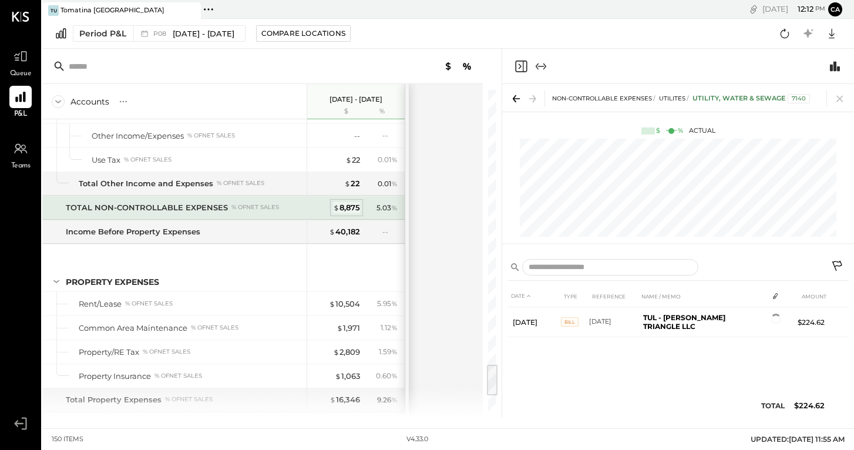
scroll to position [2856, 0]
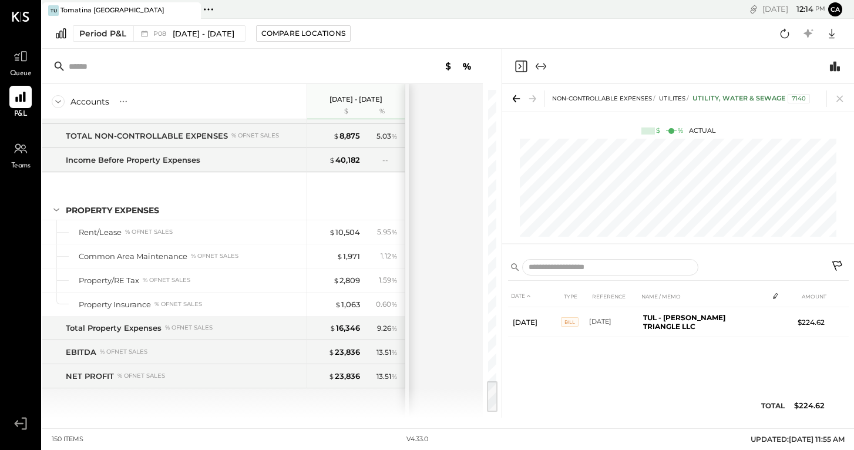
click at [545, 62] on icon "Expand panel (e)" at bounding box center [541, 66] width 14 height 14
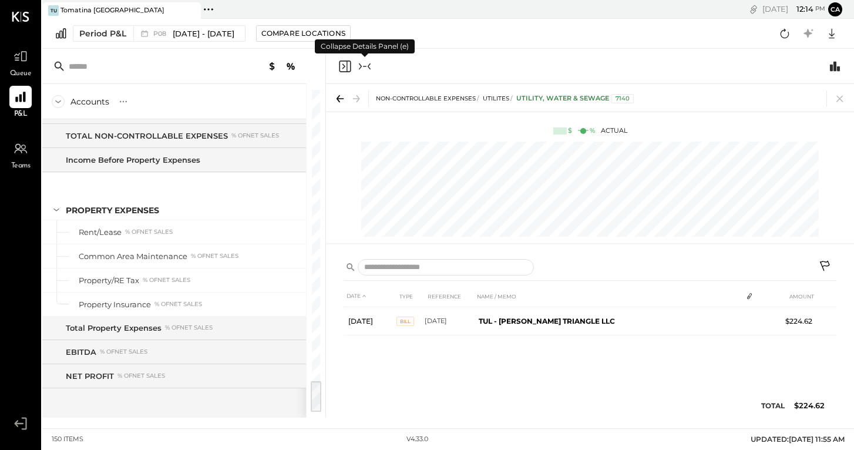
click at [363, 65] on icon "Collapse panel (e)" at bounding box center [365, 66] width 14 height 14
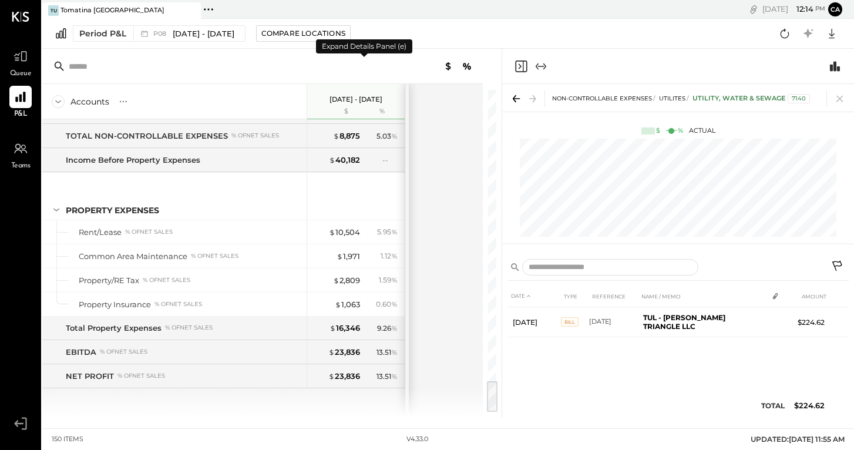
click at [517, 69] on icon "Close panel" at bounding box center [521, 66] width 14 height 14
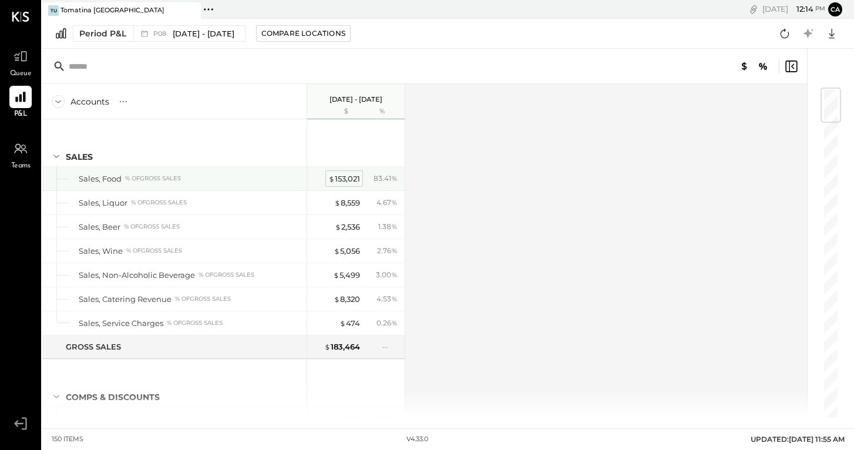
click at [351, 179] on div "$ 153,021" at bounding box center [344, 178] width 32 height 11
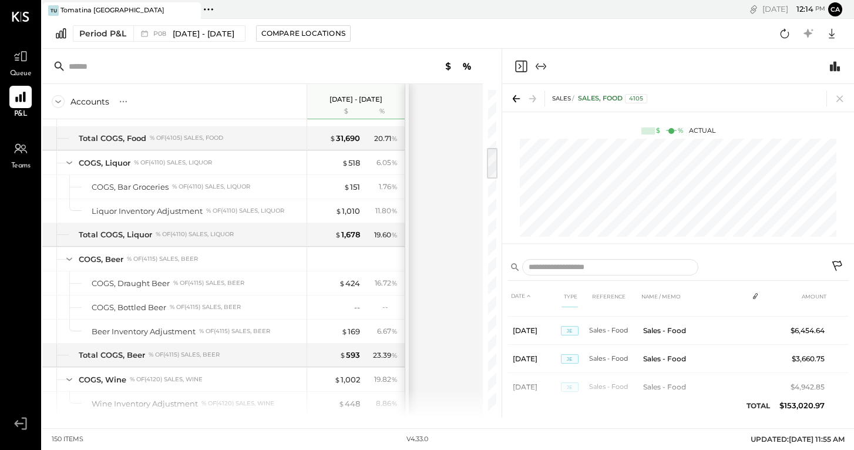
scroll to position [578, 0]
